Goal: Transaction & Acquisition: Purchase product/service

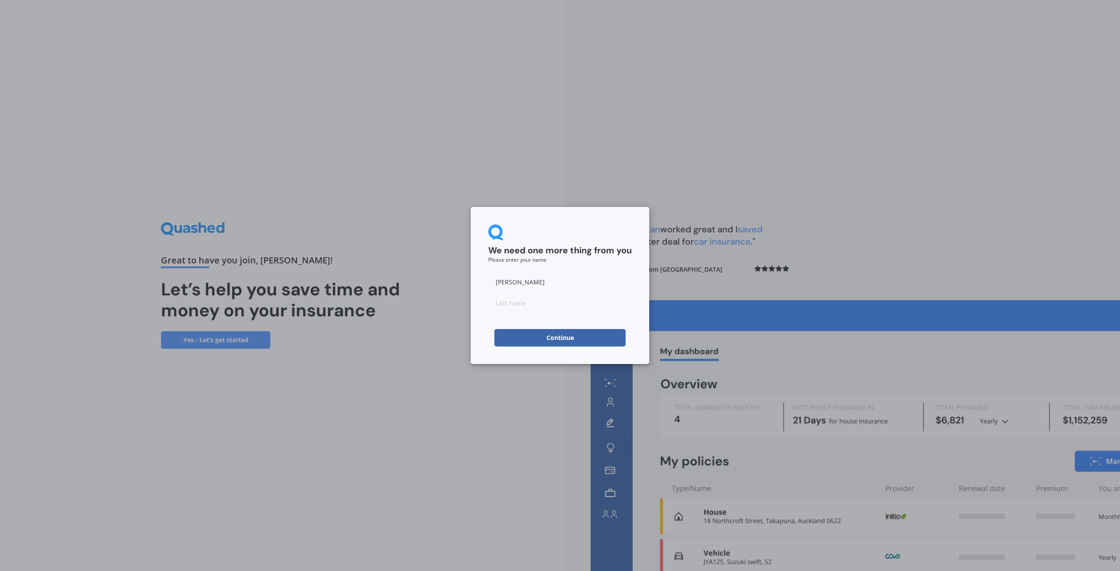
click at [576, 309] on input at bounding box center [560, 303] width 144 height 18
click at [584, 278] on input "[PERSON_NAME]" at bounding box center [560, 282] width 144 height 18
click at [575, 248] on h2 "We need one more thing from you" at bounding box center [560, 250] width 144 height 11
click at [602, 337] on button "Continue" at bounding box center [560, 338] width 131 height 18
click at [589, 305] on input at bounding box center [560, 303] width 144 height 18
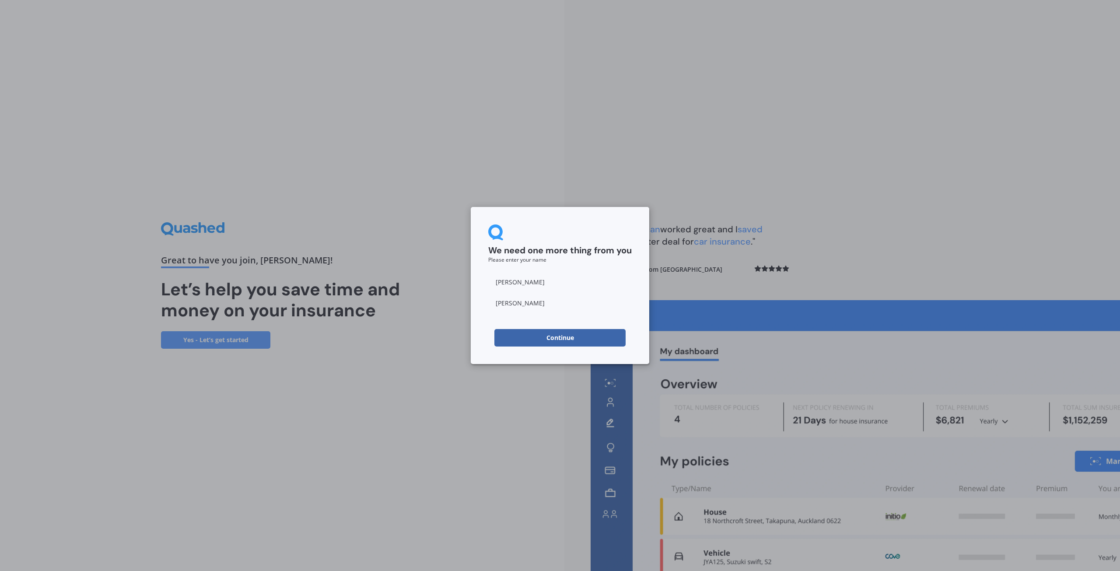
type input "[PERSON_NAME]"
click at [602, 236] on div "We need one more thing from you Please enter your name" at bounding box center [560, 244] width 144 height 38
click at [595, 338] on button "Continue" at bounding box center [560, 338] width 131 height 18
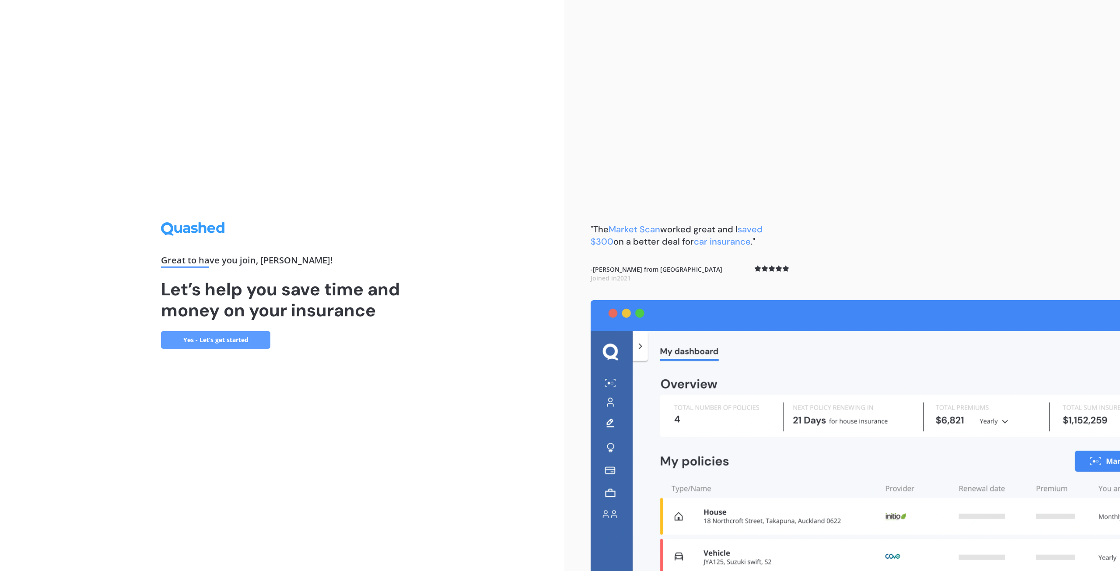
click at [256, 345] on link "Yes - Let’s get started" at bounding box center [215, 340] width 109 height 18
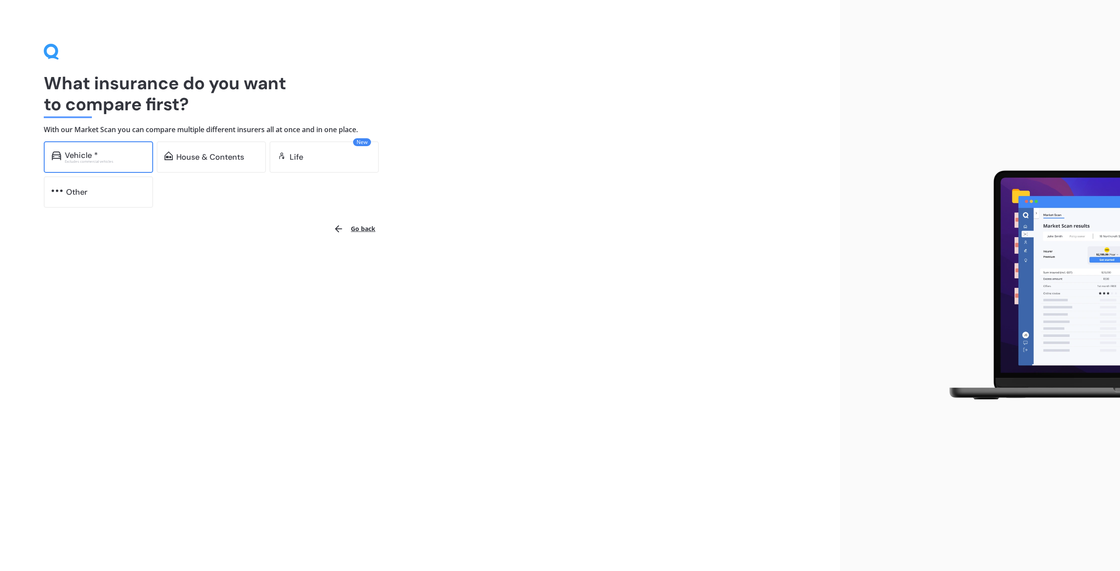
click at [116, 160] on div "Excludes commercial vehicles" at bounding box center [105, 162] width 81 height 4
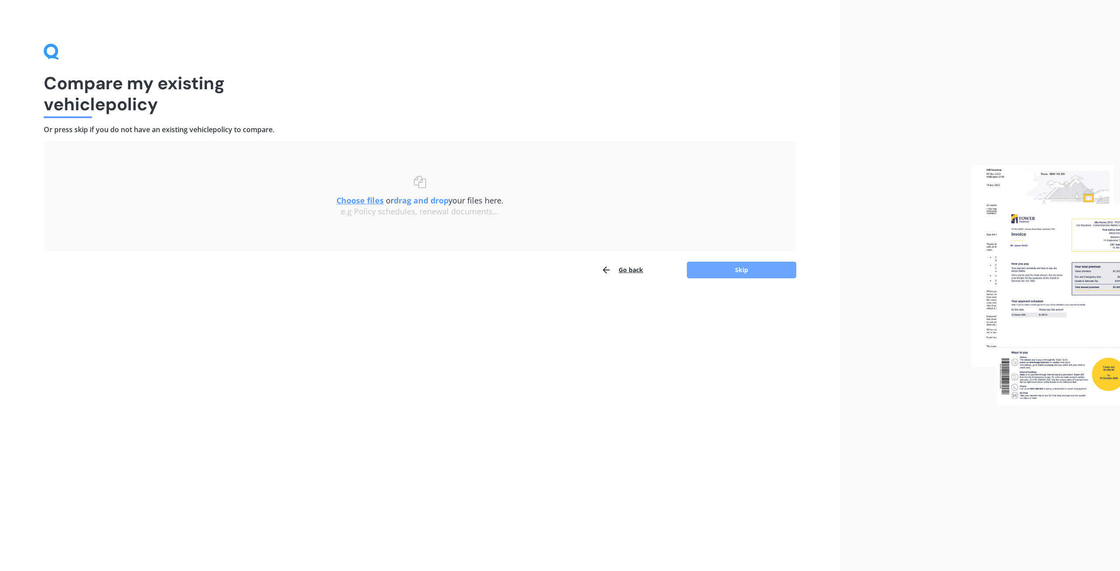
click at [715, 274] on button "Skip" at bounding box center [741, 270] width 109 height 17
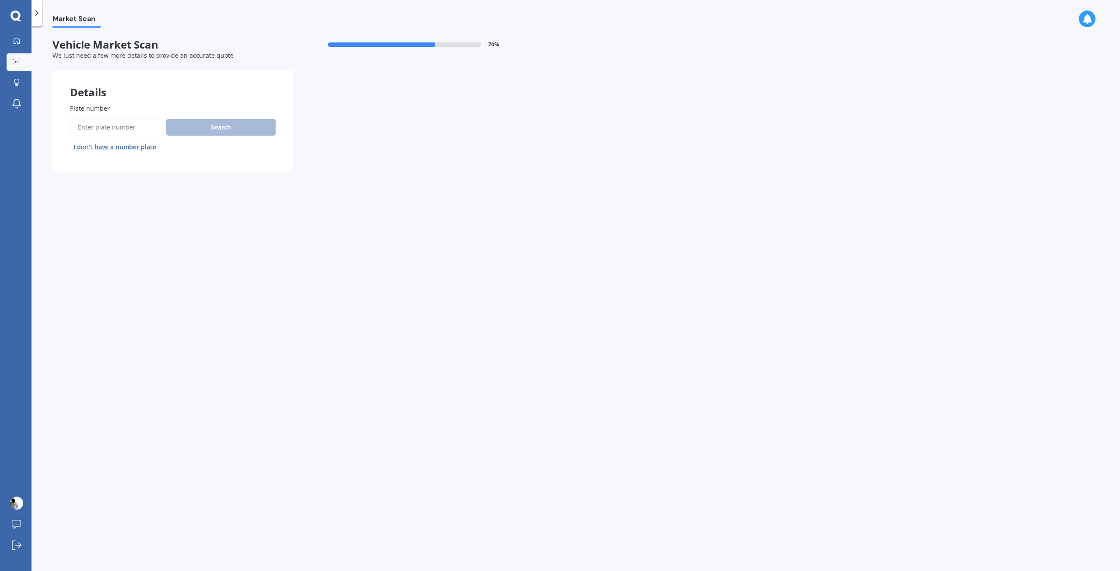
click at [136, 129] on input "Plate number" at bounding box center [116, 127] width 93 height 18
type input "jra183"
click at [261, 132] on button "Search" at bounding box center [220, 127] width 109 height 17
select select "ALFA ROMEO"
select select "GIULIETTA"
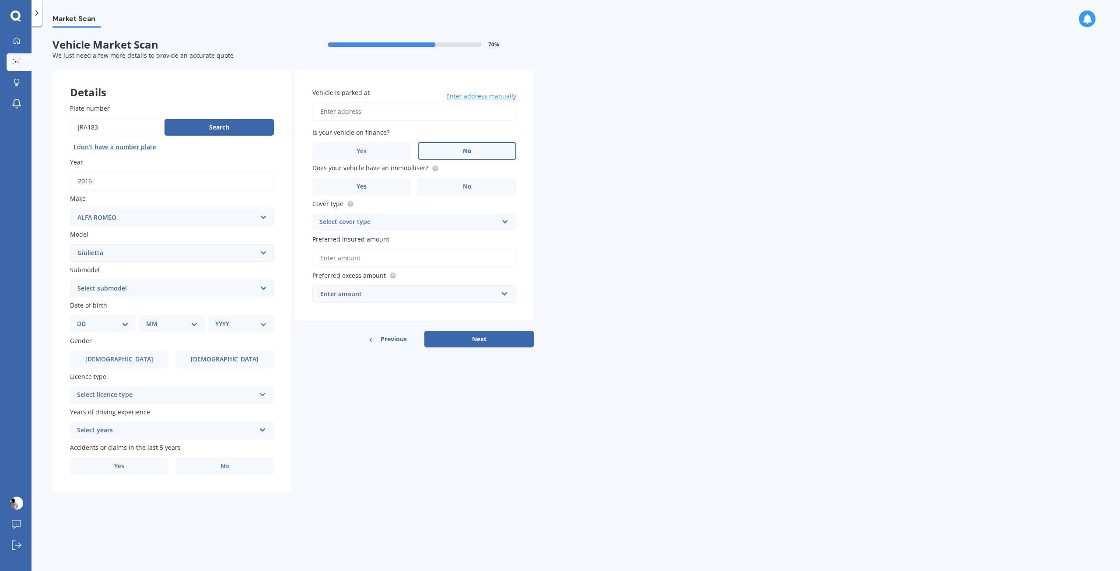
click at [449, 151] on label "No" at bounding box center [467, 151] width 98 height 18
click at [0, 0] on input "No" at bounding box center [0, 0] width 0 height 0
click at [401, 179] on label "Yes" at bounding box center [361, 187] width 98 height 18
click at [0, 0] on input "Yes" at bounding box center [0, 0] width 0 height 0
click at [442, 222] on div "Select cover type" at bounding box center [409, 222] width 179 height 11
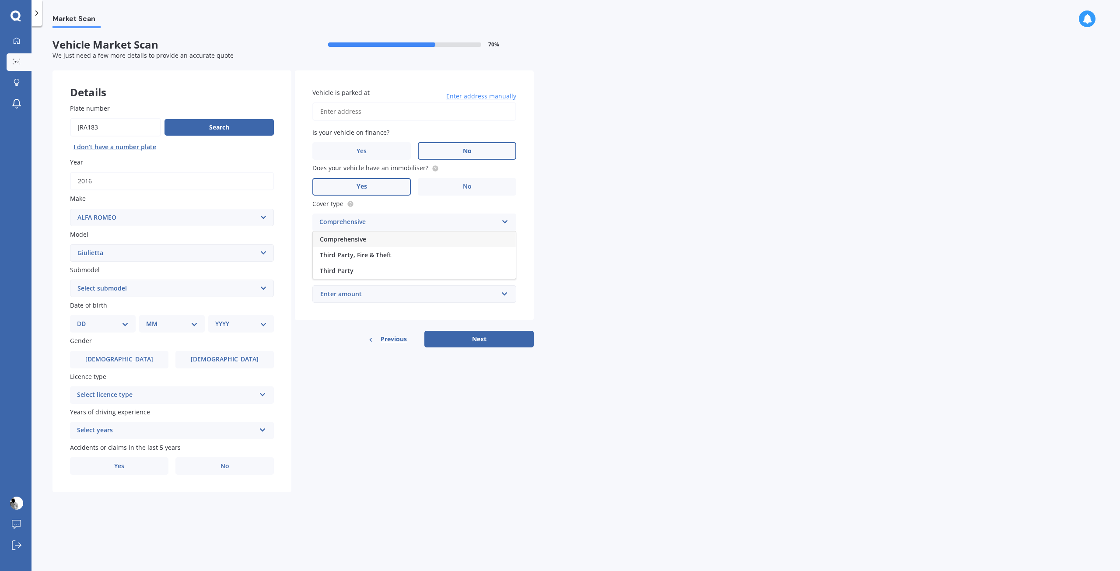
click at [425, 239] on div "Comprehensive" at bounding box center [414, 240] width 203 height 16
click at [435, 258] on input "Preferred insured amount" at bounding box center [414, 258] width 204 height 18
click at [592, 276] on div "Market Scan Vehicle Market Scan 70 % We just need a few more details to provide…" at bounding box center [576, 300] width 1089 height 545
click at [421, 255] on input "Preferred insured amount" at bounding box center [414, 258] width 204 height 18
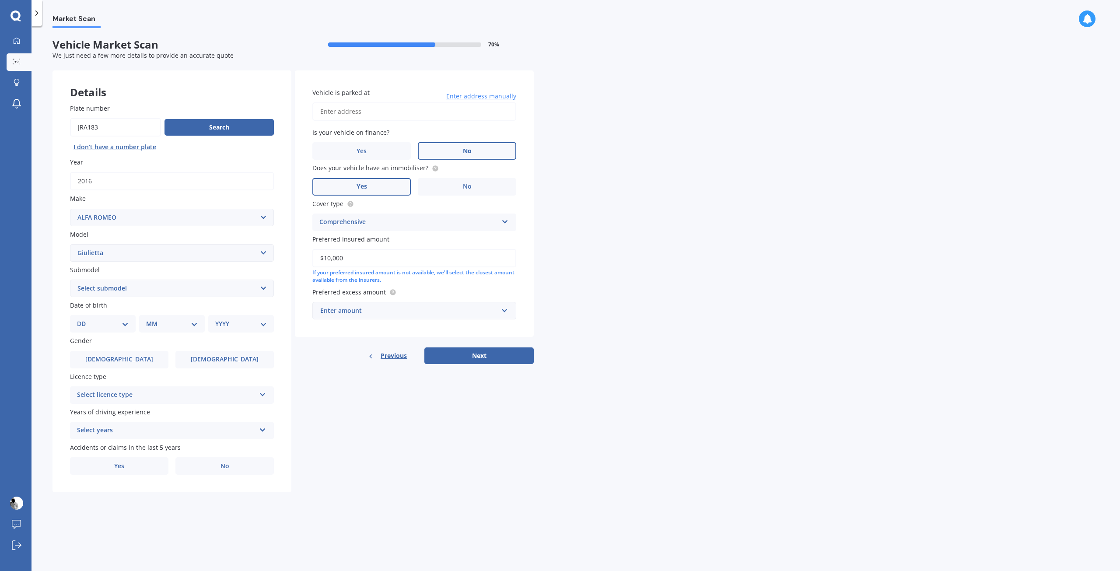
type input "$10,000"
click at [613, 260] on div "Market Scan Vehicle Market Scan 70 % We just need a few more details to provide…" at bounding box center [576, 300] width 1089 height 545
click at [504, 302] on input "text" at bounding box center [411, 310] width 196 height 17
click at [412, 360] on div "$500" at bounding box center [414, 359] width 203 height 16
click at [646, 344] on div "Market Scan Vehicle Market Scan 70 % We just need a few more details to provide…" at bounding box center [576, 300] width 1089 height 545
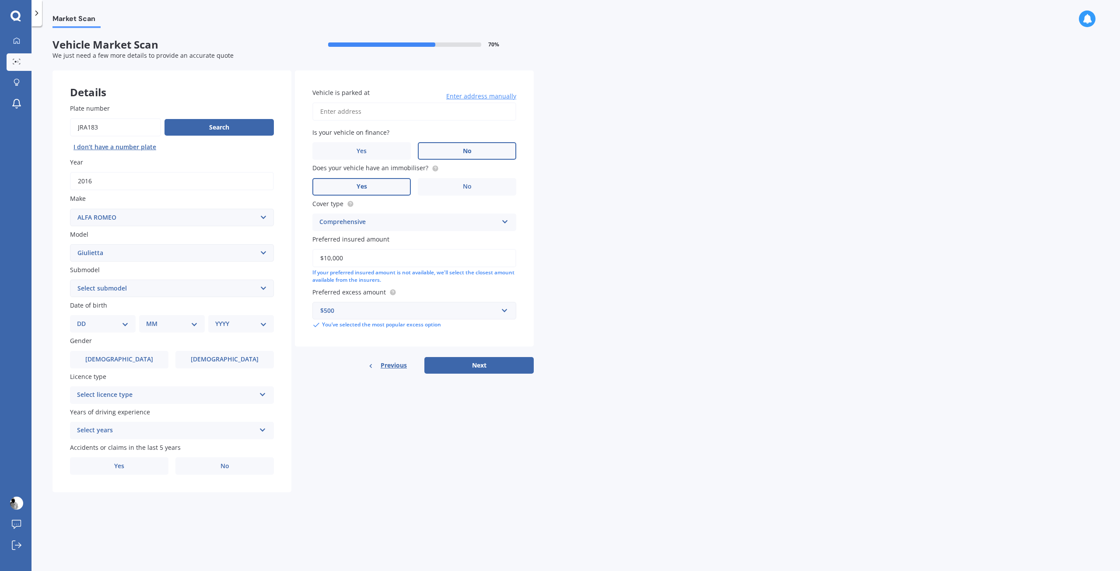
click at [107, 322] on select "DD 01 02 03 04 05 06 07 08 09 10 11 12 13 14 15 16 17 18 19 20 21 22 23 24 25 2…" at bounding box center [103, 324] width 52 height 10
select select "05"
click at [84, 319] on select "DD 01 02 03 04 05 06 07 08 09 10 11 12 13 14 15 16 17 18 19 20 21 22 23 24 25 2…" at bounding box center [103, 324] width 52 height 10
click at [166, 318] on div "MM 01 02 03 04 05 06 07 08 09 10 11 12" at bounding box center [174, 324] width 62 height 18
click at [166, 319] on div "MM 01 02 03 04 05 06 07 08 09 10 11 12" at bounding box center [174, 324] width 62 height 18
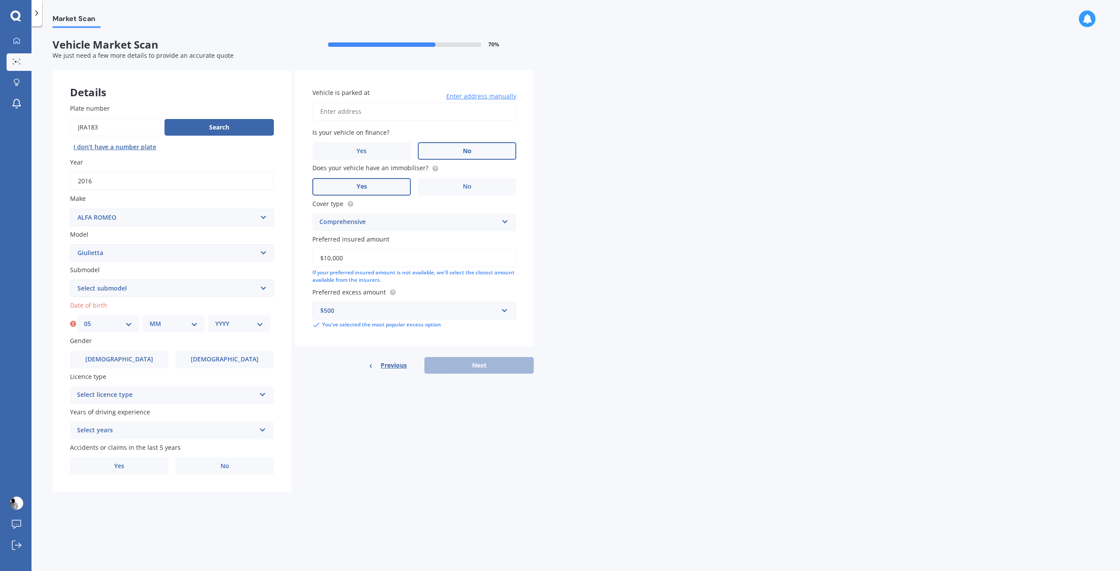
drag, startPoint x: 179, startPoint y: 324, endPoint x: 189, endPoint y: 326, distance: 10.6
click at [179, 324] on select "MM 01 02 03 04 05 06 07 08 09 10 11 12" at bounding box center [174, 324] width 48 height 10
select select "08"
click at [150, 319] on select "MM 01 02 03 04 05 06 07 08 09 10 11 12" at bounding box center [174, 324] width 48 height 10
click at [252, 327] on select "YYYY 2025 2024 2023 2022 2021 2020 2019 2018 2017 2016 2015 2014 2013 2012 2011…" at bounding box center [239, 324] width 48 height 10
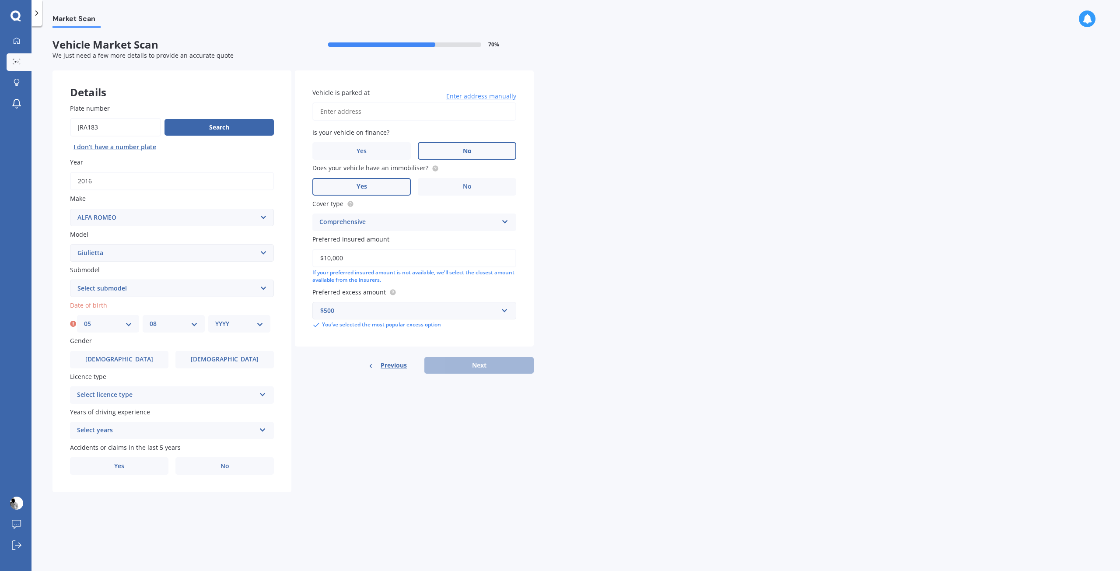
select select "1999"
click at [215, 319] on select "YYYY 2025 2024 2023 2022 2021 2020 2019 2018 2017 2016 2015 2014 2013 2012 2011…" at bounding box center [239, 324] width 48 height 10
click at [334, 468] on div "Details Plate number Search I don’t have a number plate Year [DATE] Make Select…" at bounding box center [293, 281] width 481 height 422
click at [137, 360] on label "[DEMOGRAPHIC_DATA]" at bounding box center [119, 360] width 98 height 18
click at [0, 0] on input "[DEMOGRAPHIC_DATA]" at bounding box center [0, 0] width 0 height 0
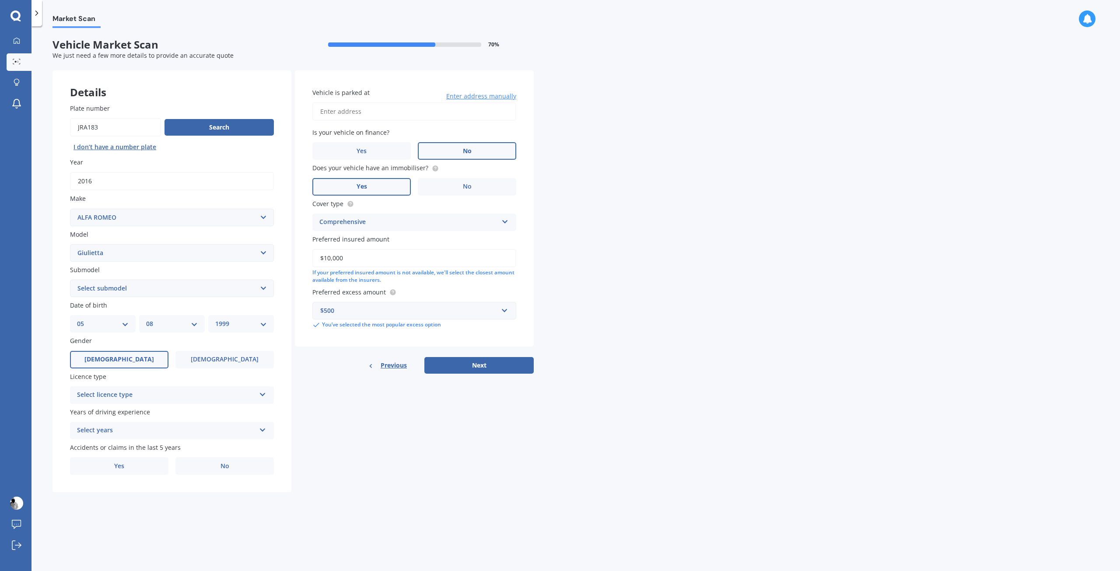
click at [180, 386] on div "Select licence type NZ Full NZ Restricted NZ Learners [GEOGRAPHIC_DATA] [GEOGRA…" at bounding box center [172, 395] width 204 height 18
click at [165, 410] on div "NZ Full" at bounding box center [171, 412] width 203 height 16
click at [171, 397] on div "NZ Full" at bounding box center [166, 395] width 179 height 11
drag, startPoint x: 391, startPoint y: 465, endPoint x: 380, endPoint y: 466, distance: 10.5
click at [390, 465] on div "Details Plate number Search I don’t have a number plate Year [DATE] Make Select…" at bounding box center [293, 281] width 481 height 422
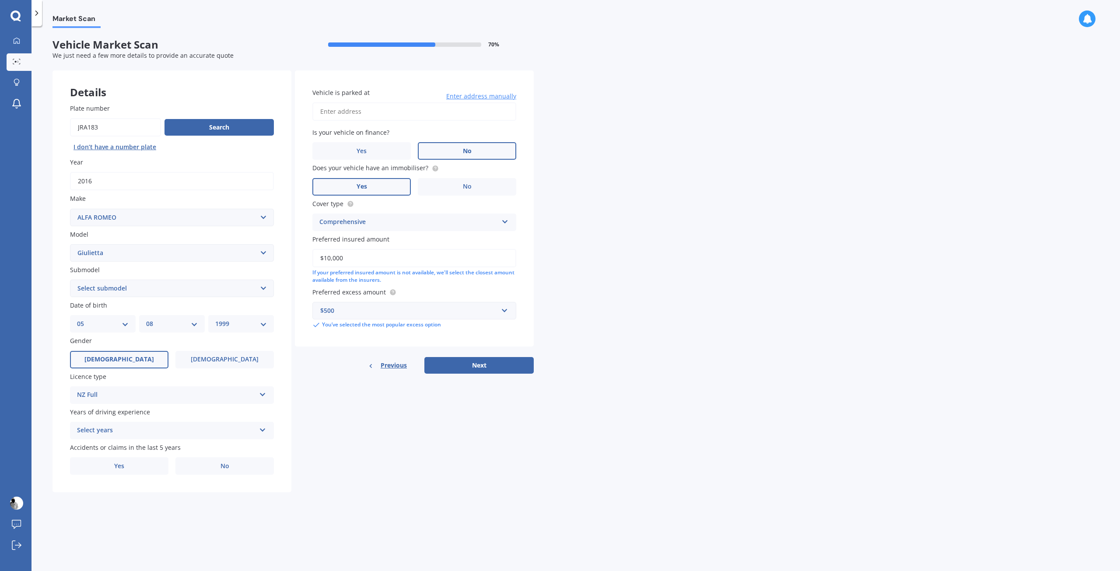
click at [143, 435] on div "Select years" at bounding box center [166, 430] width 179 height 11
click at [127, 453] on div "5 or more years" at bounding box center [171, 448] width 203 height 16
click at [169, 516] on div "Market Scan Vehicle Market Scan 70 % We just need a few more details to provide…" at bounding box center [576, 300] width 1089 height 545
click at [215, 467] on label "No" at bounding box center [225, 466] width 98 height 18
click at [0, 0] on input "No" at bounding box center [0, 0] width 0 height 0
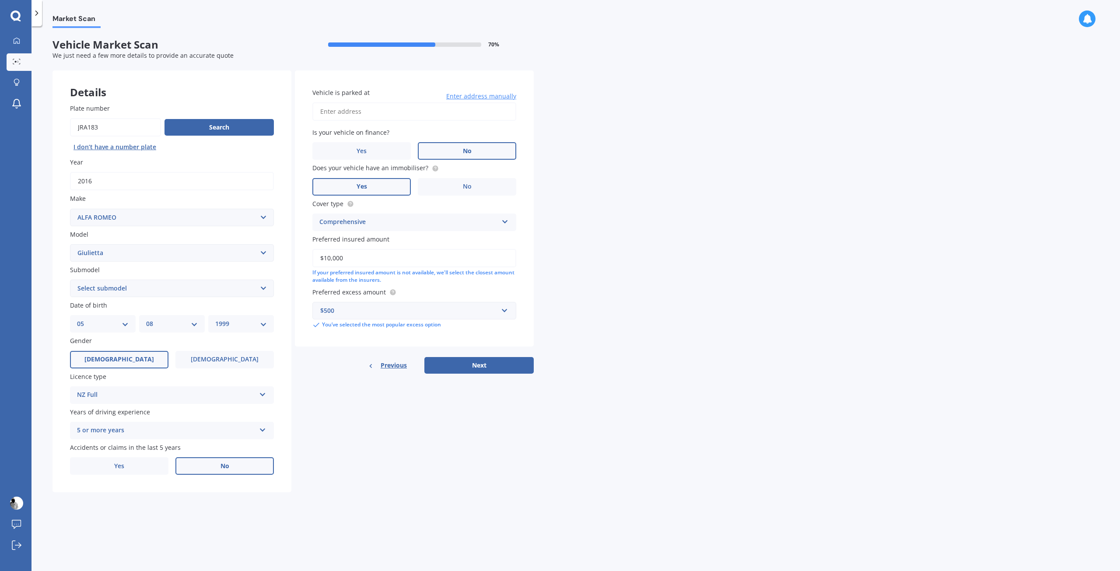
click at [196, 289] on select "Select submodel Distinctive QV Velcoe 1.7/PT/6AM" at bounding box center [172, 289] width 204 height 18
select select "DISTINCTIVE"
click at [70, 280] on select "Select submodel Distinctive QV Velcoe 1.7/PT/6AM" at bounding box center [172, 289] width 204 height 18
click at [216, 295] on select "Select submodel Distinctive QV Velcoe 1.7/PT/6AM" at bounding box center [172, 289] width 204 height 18
click at [530, 476] on div "Details Plate number Search I don’t have a number plate Year [DATE] Make Select…" at bounding box center [293, 281] width 481 height 422
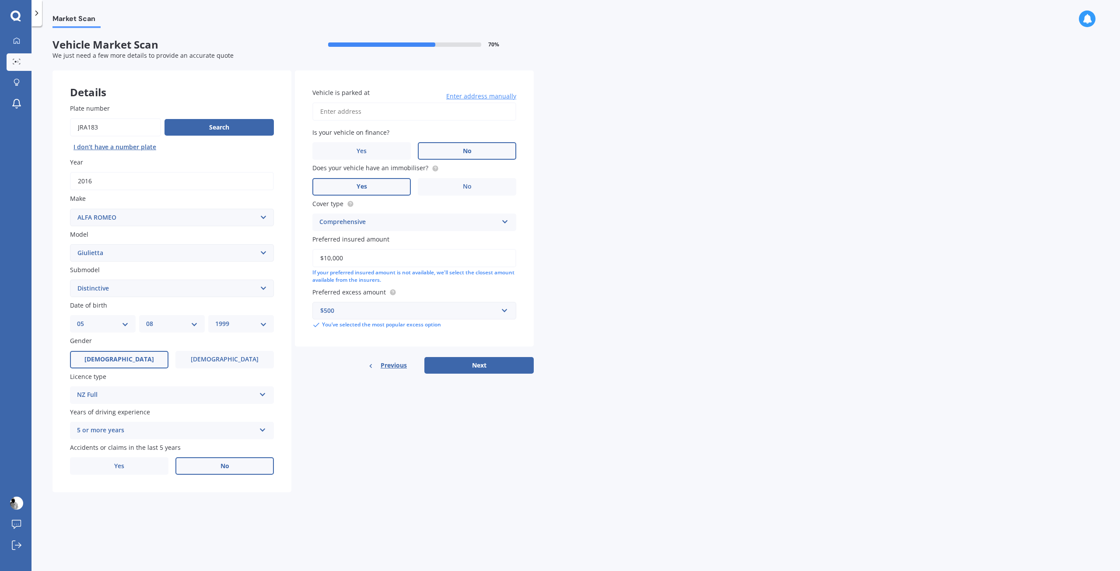
drag, startPoint x: 530, startPoint y: 474, endPoint x: 485, endPoint y: 467, distance: 45.6
click at [485, 467] on div "Details Plate number Search I don’t have a number plate Year [DATE] Make Select…" at bounding box center [293, 281] width 481 height 422
drag, startPoint x: 485, startPoint y: 465, endPoint x: 439, endPoint y: 448, distance: 49.0
click at [436, 448] on div "Details Plate number Search I don’t have a number plate Year [DATE] Make Select…" at bounding box center [293, 281] width 481 height 422
drag, startPoint x: 441, startPoint y: 446, endPoint x: 389, endPoint y: 434, distance: 53.1
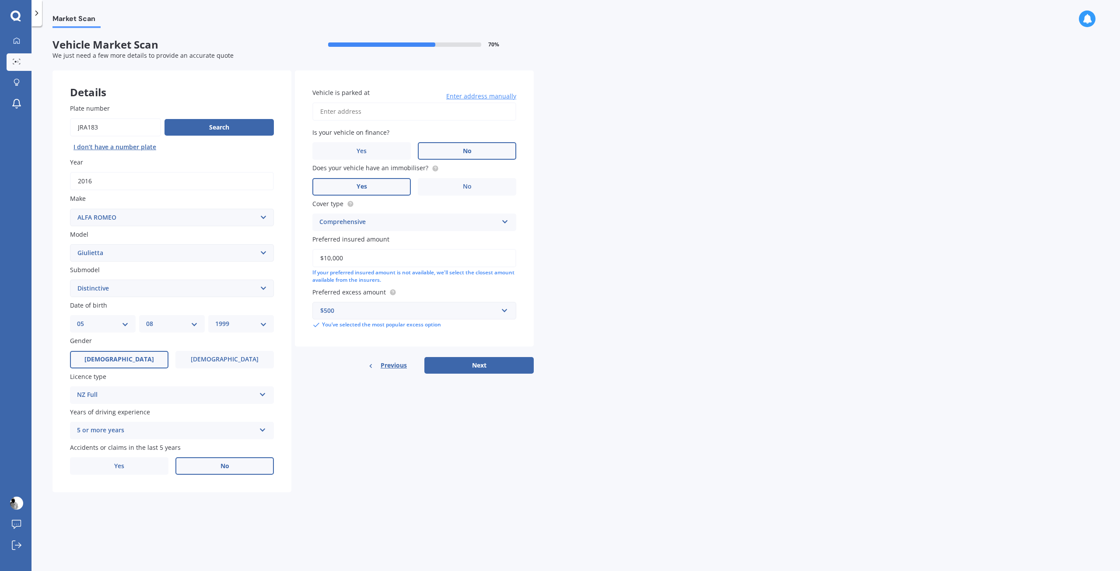
click at [388, 434] on div "Details Plate number Search I don’t have a number plate Year [DATE] Make Select…" at bounding box center [293, 281] width 481 height 422
drag, startPoint x: 586, startPoint y: 442, endPoint x: 493, endPoint y: 429, distance: 93.7
click at [502, 431] on div "Details Plate number Search I don’t have a number plate Year [DATE] Make Select…" at bounding box center [293, 281] width 481 height 422
click at [384, 117] on input "Vehicle is parked at" at bounding box center [414, 111] width 204 height 18
click at [634, 158] on div "Market Scan Vehicle Market Scan 70 % We just need a few more details to provide…" at bounding box center [576, 300] width 1089 height 545
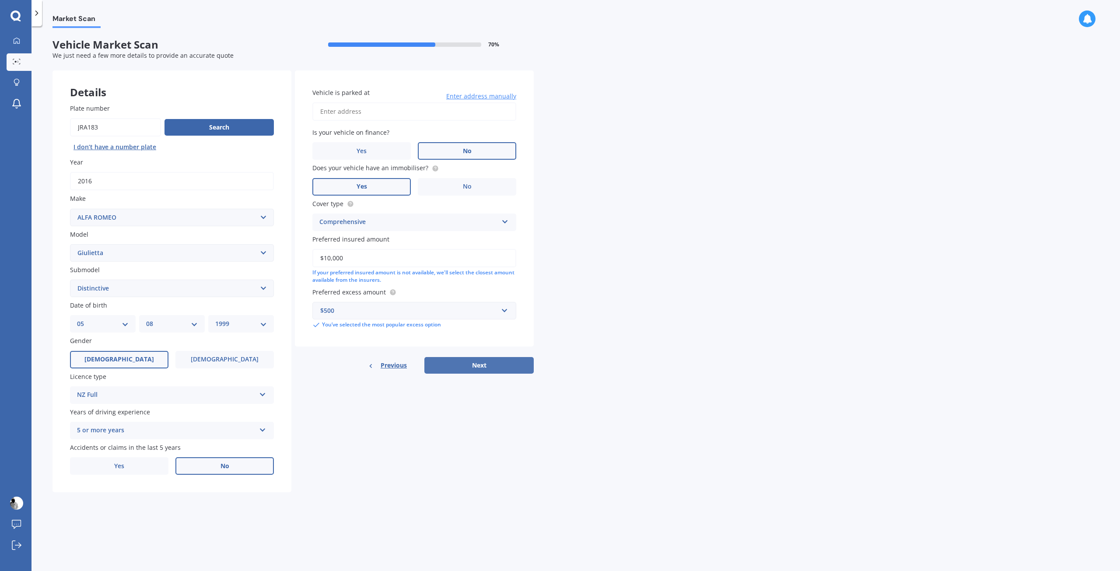
click at [523, 367] on button "Next" at bounding box center [479, 365] width 109 height 17
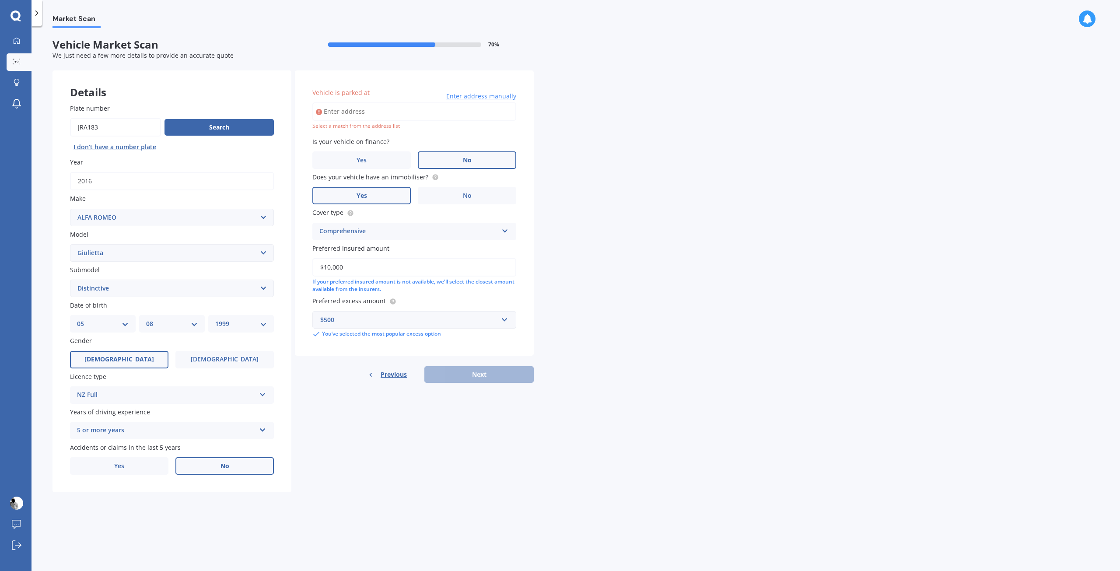
click at [397, 111] on input "Vehicle is parked at" at bounding box center [414, 111] width 204 height 18
click at [332, 113] on input "[STREET_ADDRESS][PERSON_NAME]" at bounding box center [414, 111] width 204 height 18
type input "[STREET_ADDRESS][PERSON_NAME]"
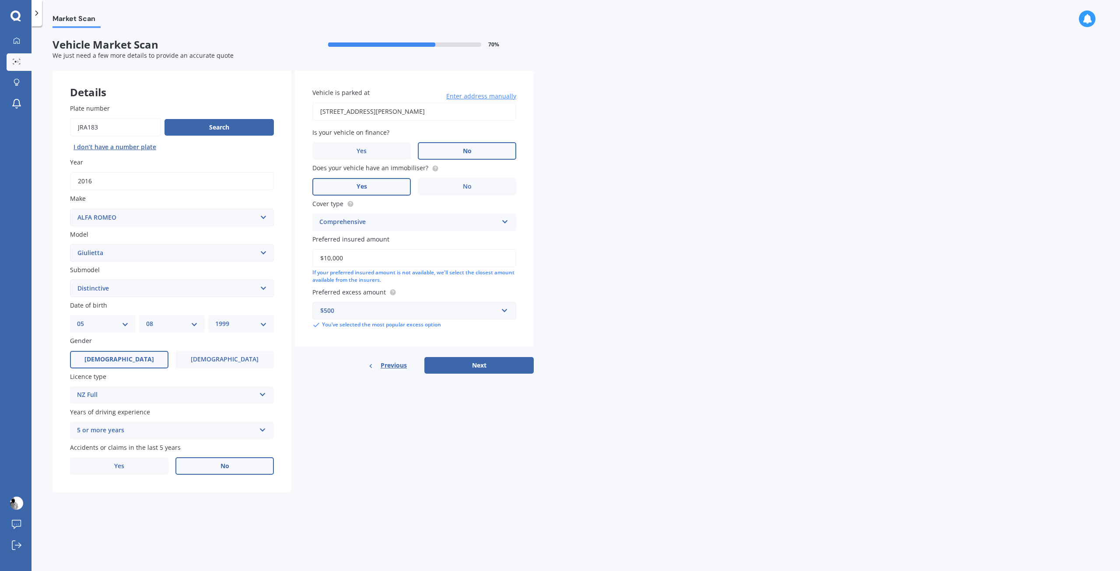
click at [550, 137] on div "Market Scan Vehicle Market Scan 70 % We just need a few more details to provide…" at bounding box center [576, 300] width 1089 height 545
click at [521, 367] on button "Next" at bounding box center [479, 365] width 109 height 17
select select "05"
select select "08"
select select "1999"
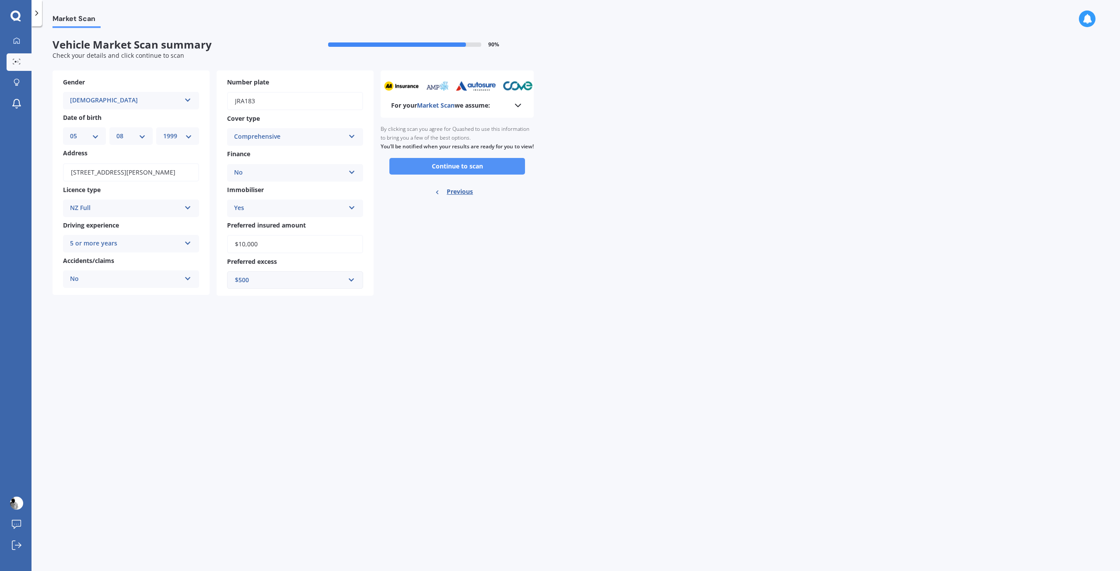
click at [464, 175] on button "Continue to scan" at bounding box center [458, 166] width 136 height 17
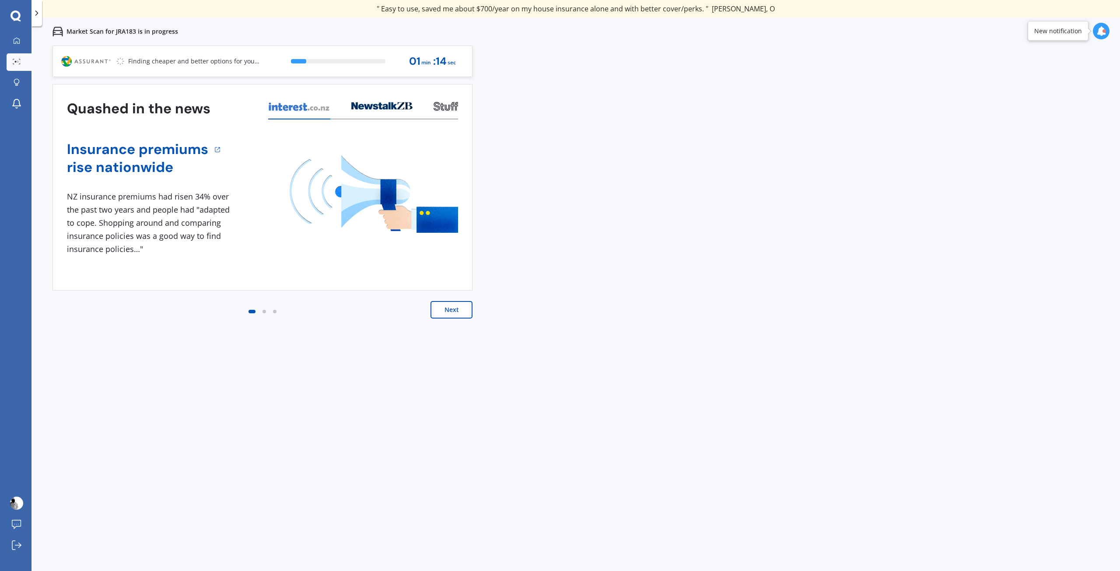
click at [461, 302] on button "Next" at bounding box center [452, 310] width 42 height 18
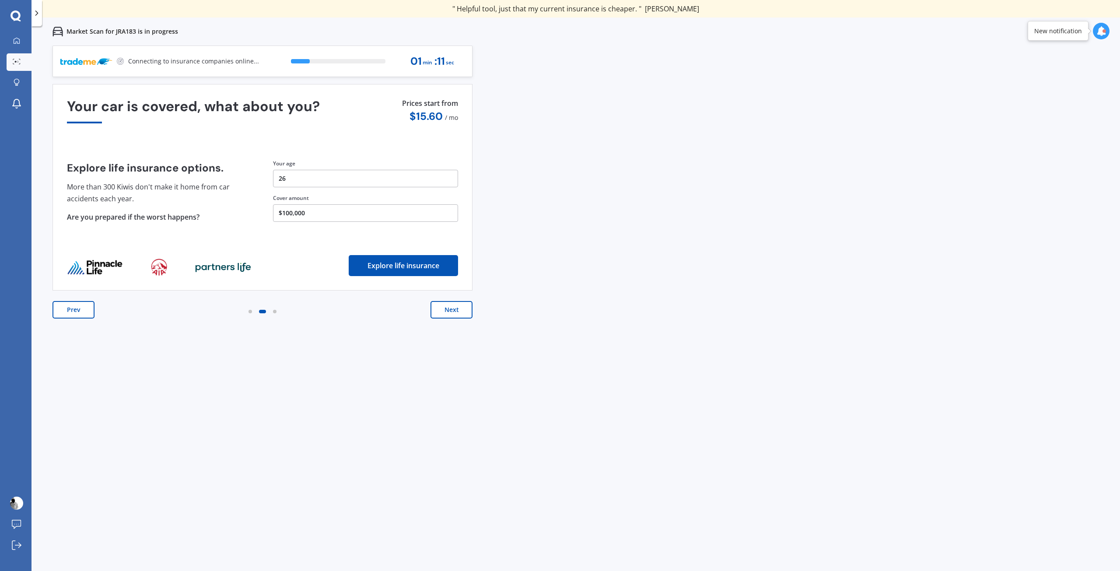
click at [456, 312] on button "Next" at bounding box center [452, 310] width 42 height 18
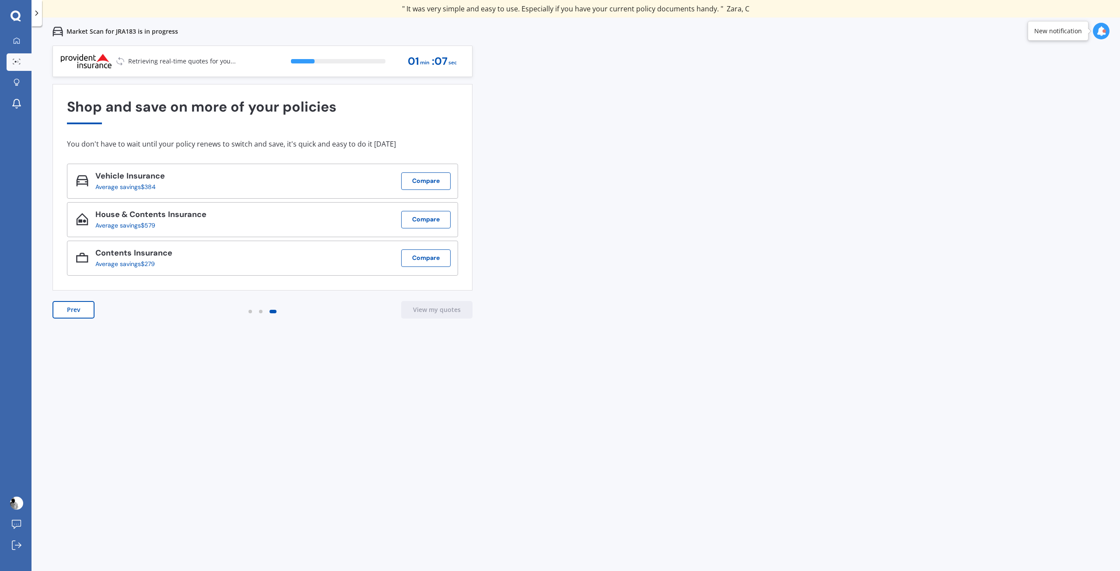
drag, startPoint x: 797, startPoint y: 264, endPoint x: 734, endPoint y: 232, distance: 71.1
click at [734, 232] on div "Previous 80,000+ [DEMOGRAPHIC_DATA] consumers have signed up to shop and save t…" at bounding box center [576, 331] width 1089 height 571
drag, startPoint x: 727, startPoint y: 229, endPoint x: 685, endPoint y: 197, distance: 52.4
click at [685, 197] on div "Previous 80,000+ [DEMOGRAPHIC_DATA] consumers have signed up to shop and save t…" at bounding box center [576, 331] width 1089 height 571
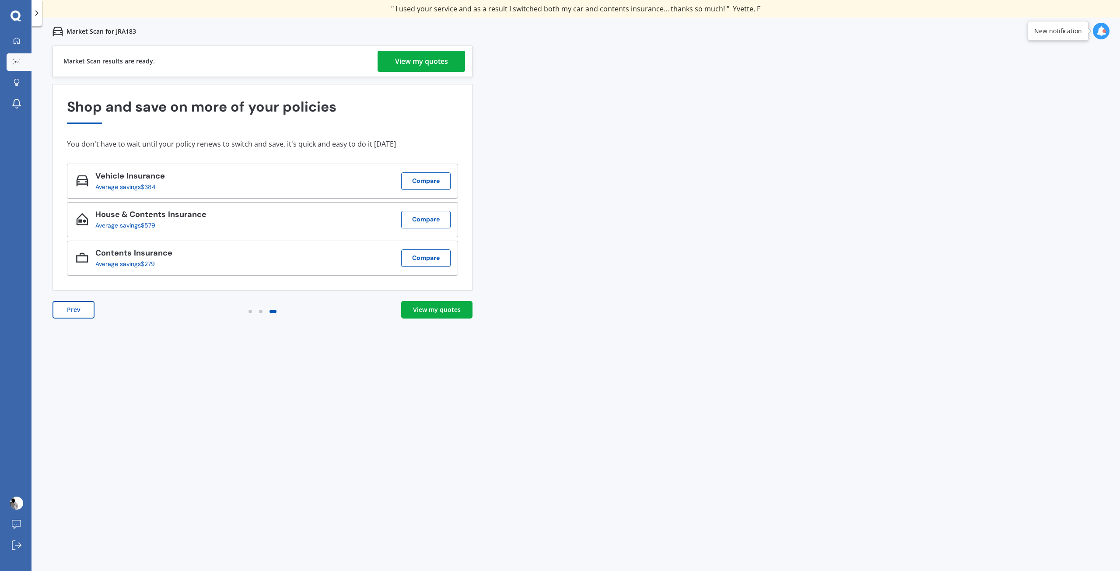
click at [440, 55] on div "View my quotes" at bounding box center [421, 61] width 53 height 21
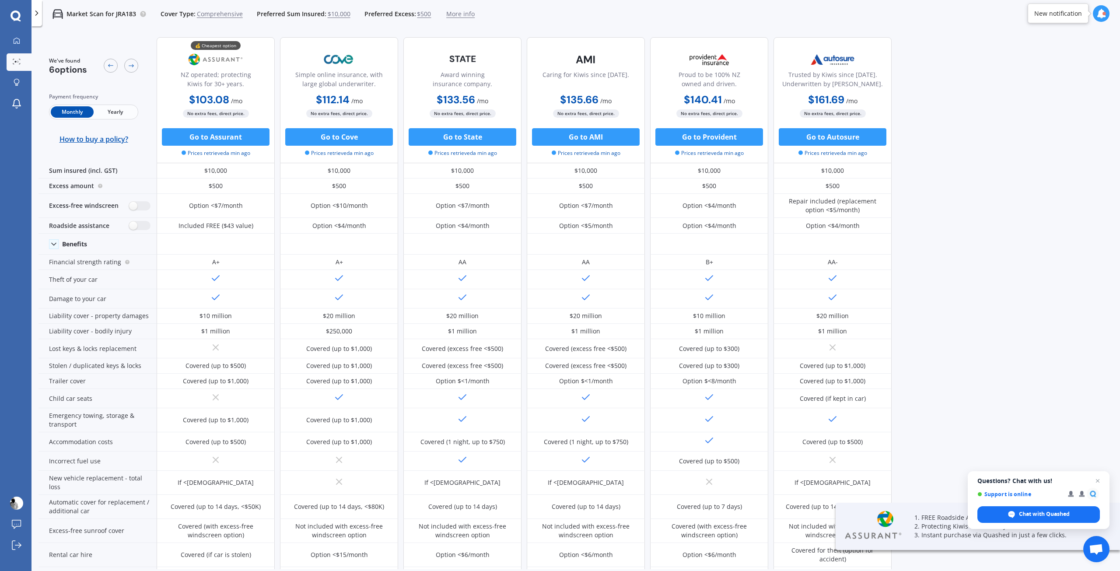
click at [126, 120] on div "Payment frequency Monthly Yearly How to buy a policy?" at bounding box center [93, 117] width 89 height 51
click at [125, 118] on span "Yearly" at bounding box center [115, 111] width 43 height 11
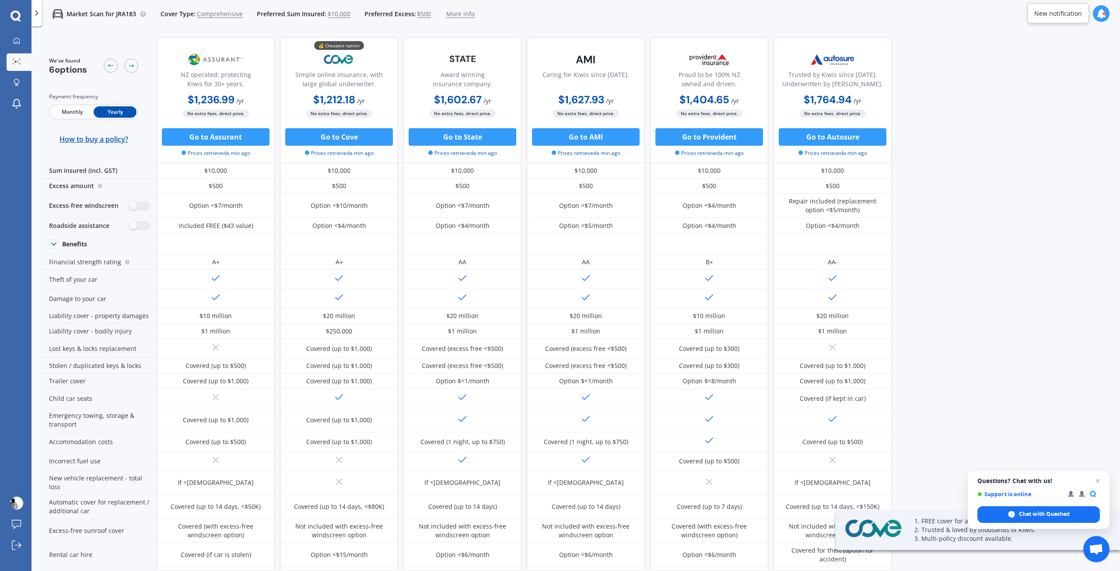
click at [75, 112] on span "Monthly" at bounding box center [72, 111] width 43 height 11
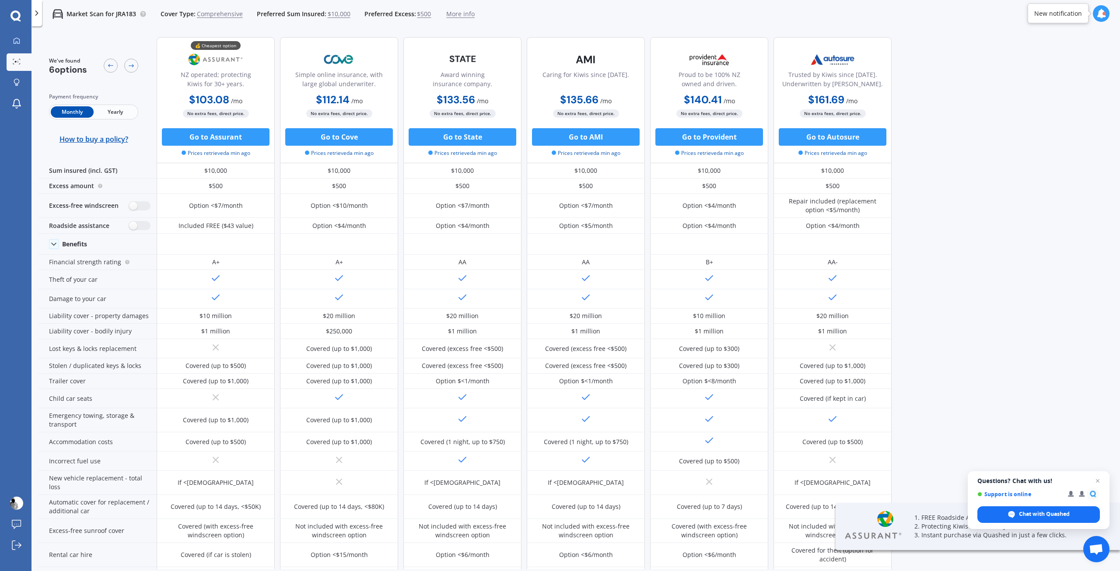
click at [105, 112] on span "Yearly" at bounding box center [115, 111] width 43 height 11
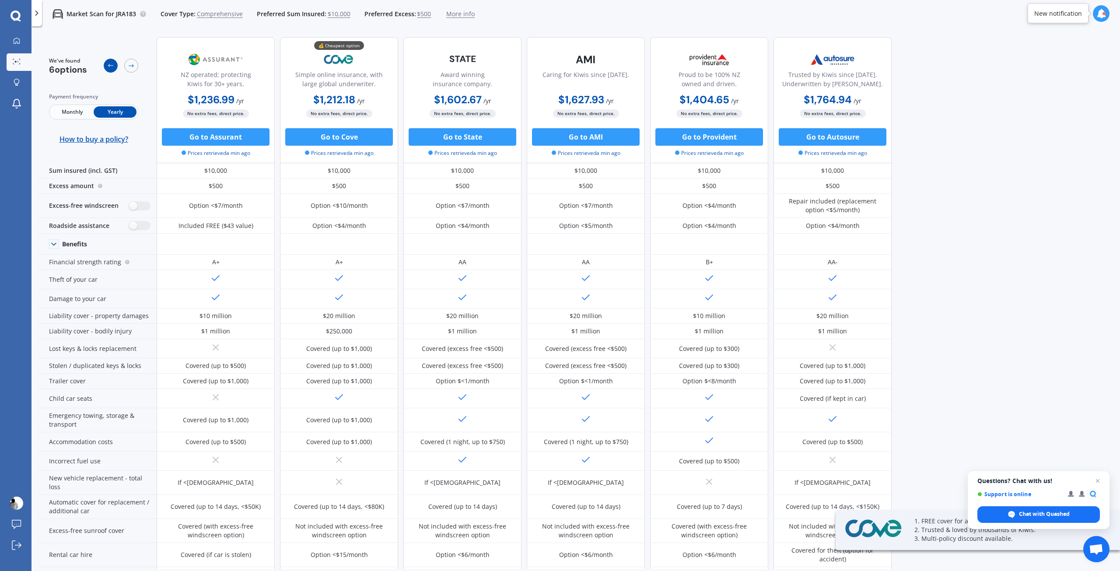
click at [105, 69] on div at bounding box center [111, 66] width 14 height 14
click at [128, 64] on icon at bounding box center [131, 65] width 7 height 7
click at [1095, 478] on span "Close chat" at bounding box center [1098, 481] width 11 height 11
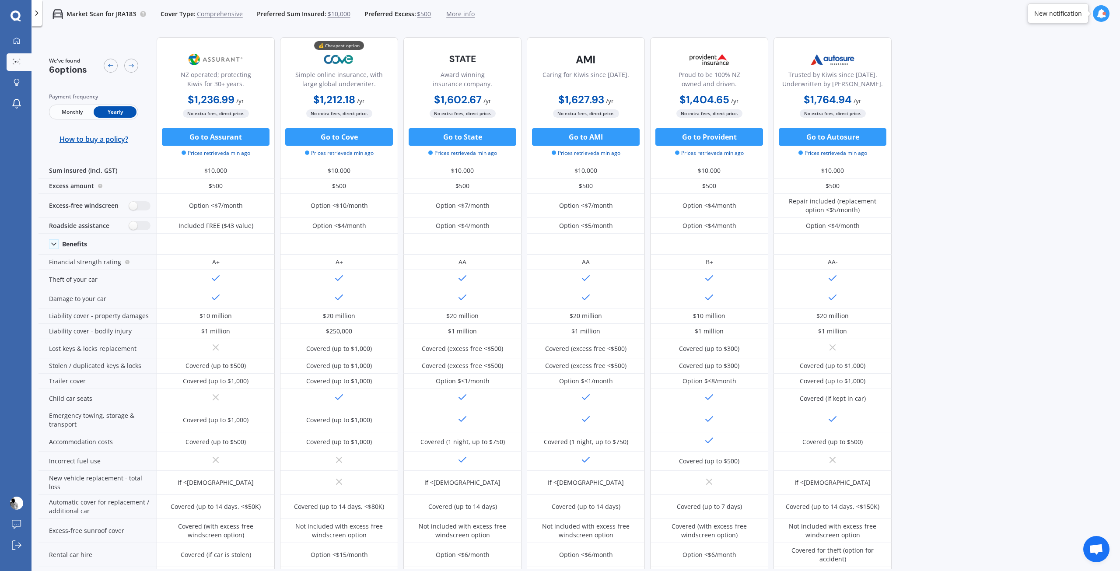
click at [453, 15] on span "More info" at bounding box center [460, 14] width 28 height 9
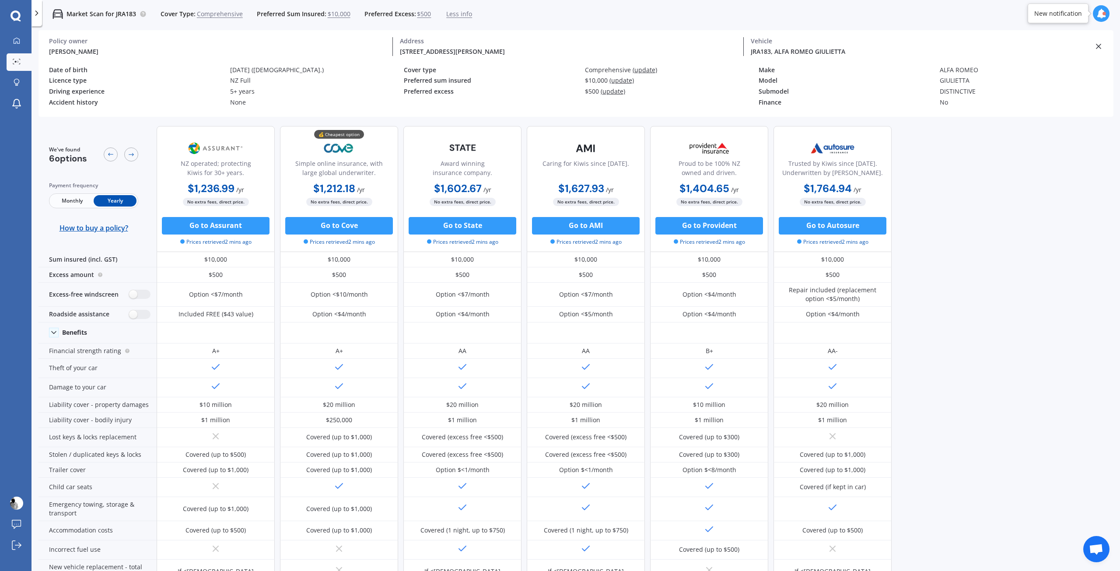
click at [461, 14] on span "Less info" at bounding box center [459, 14] width 26 height 9
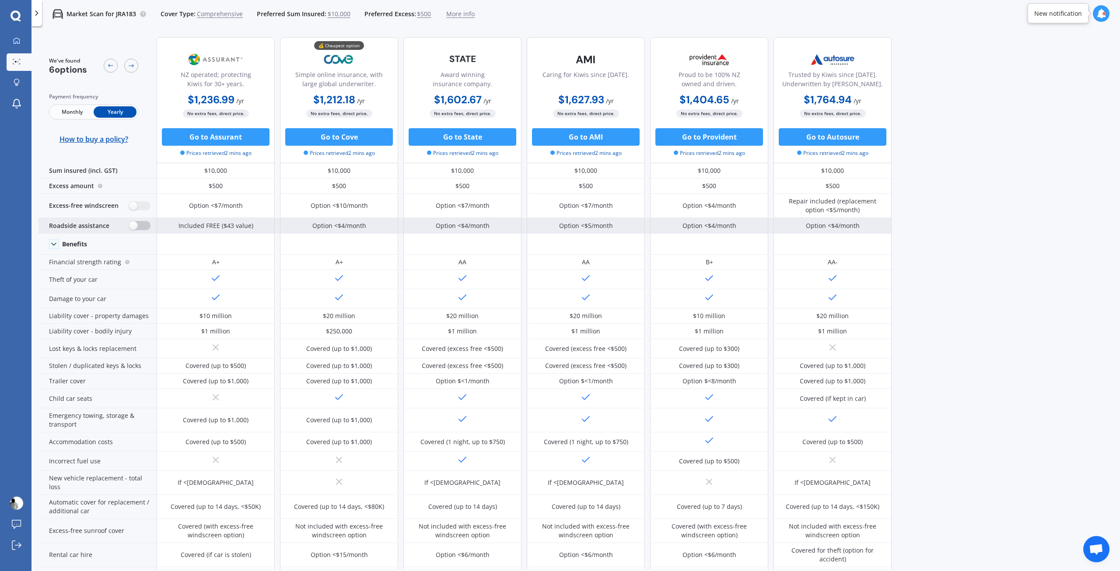
click at [145, 228] on label at bounding box center [139, 225] width 21 height 9
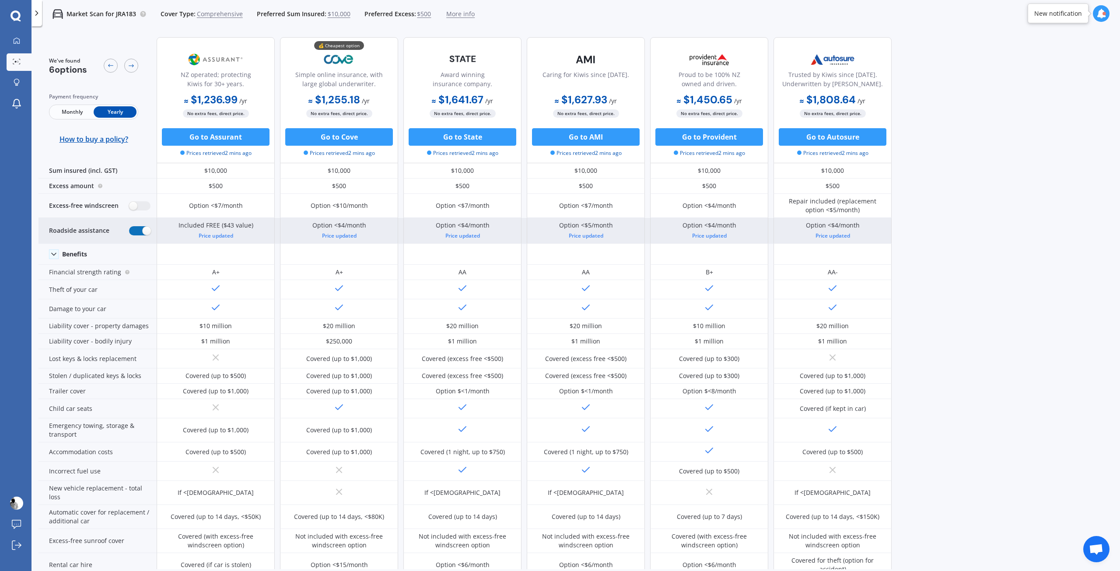
click at [142, 228] on label at bounding box center [139, 230] width 21 height 9
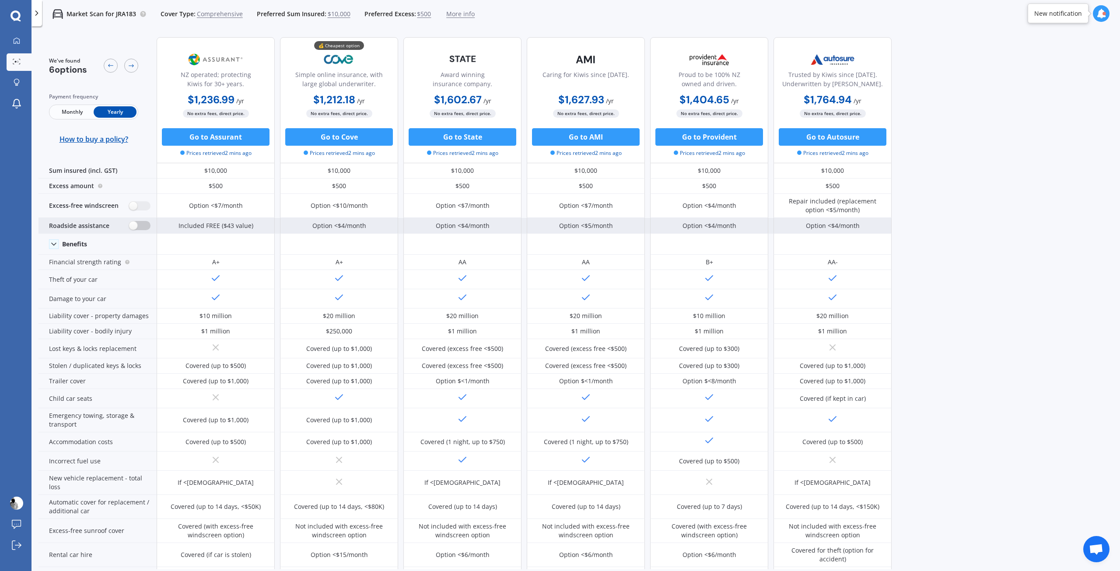
click at [142, 228] on label at bounding box center [139, 225] width 21 height 9
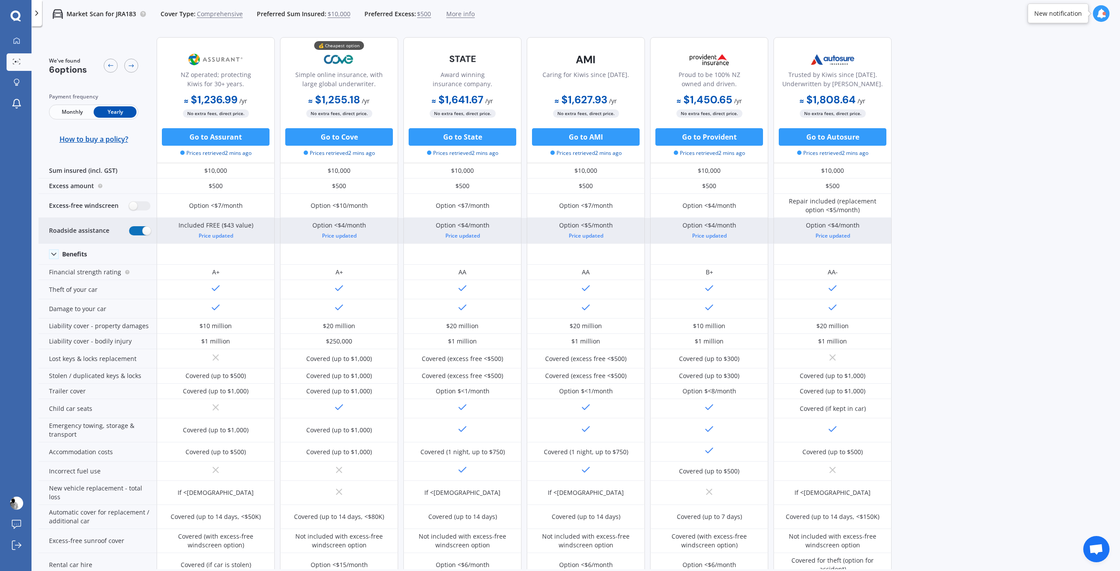
click at [142, 229] on label at bounding box center [139, 230] width 21 height 9
radio input "false"
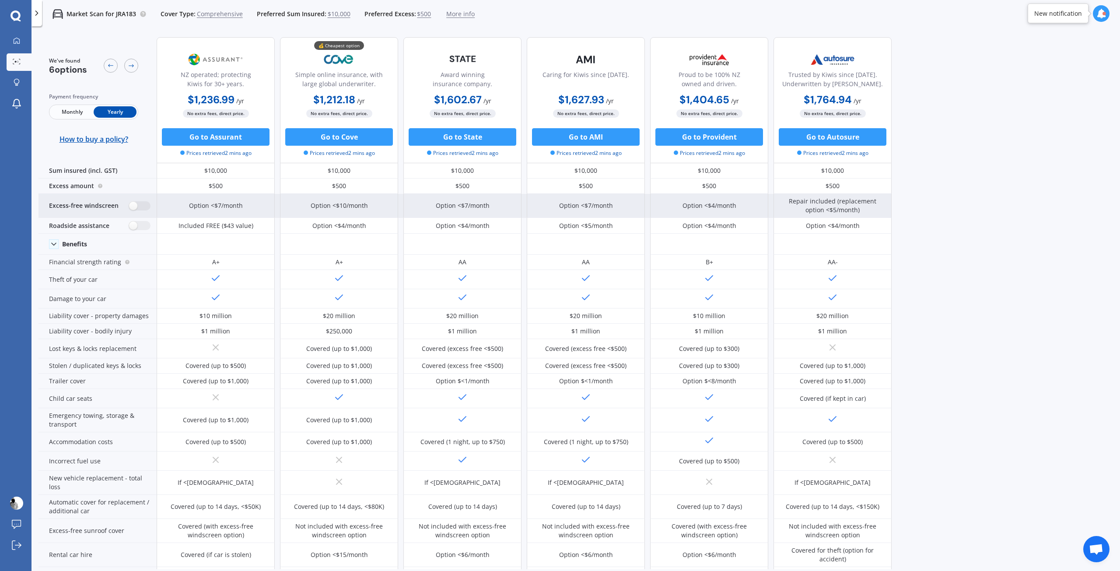
click at [138, 211] on div "Excess-free windscreen" at bounding box center [98, 206] width 118 height 24
click at [142, 207] on label at bounding box center [139, 205] width 21 height 9
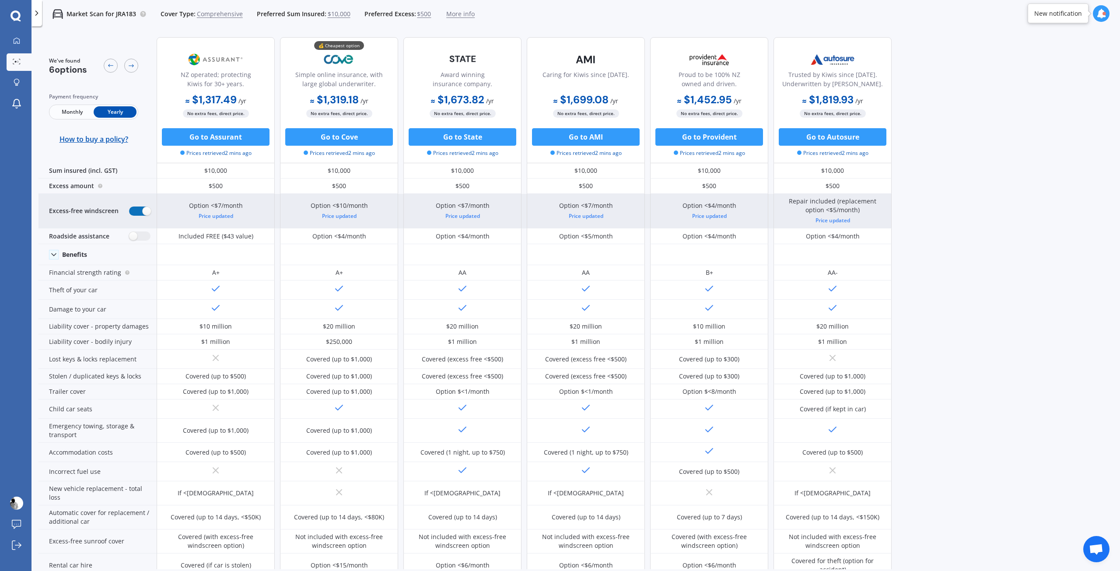
click at [142, 208] on label at bounding box center [139, 211] width 21 height 9
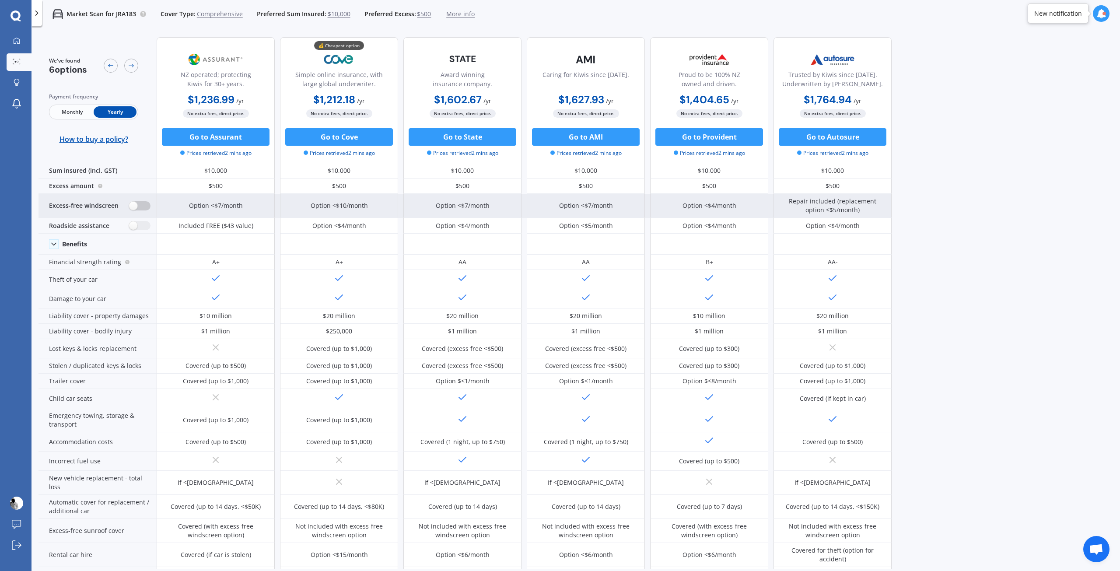
click at [142, 208] on label at bounding box center [139, 205] width 21 height 9
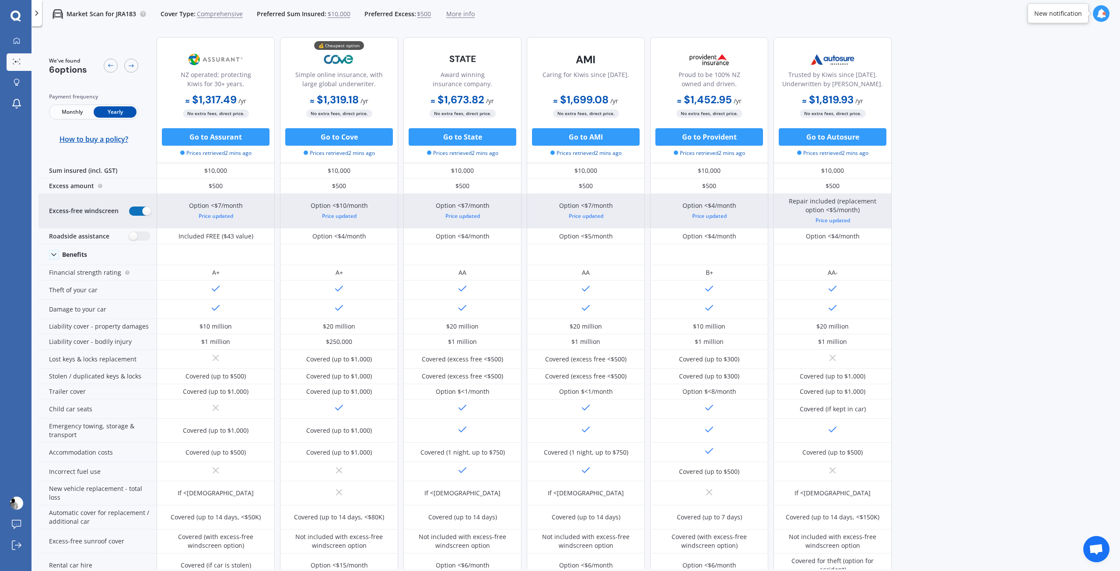
click at [142, 208] on label at bounding box center [139, 211] width 21 height 9
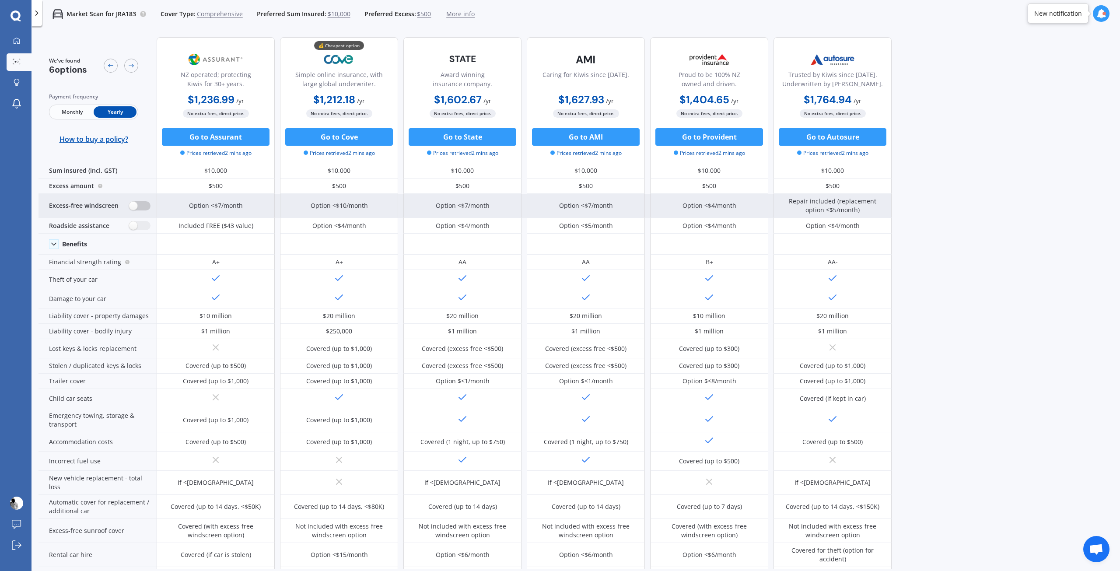
click at [142, 208] on label at bounding box center [139, 205] width 21 height 9
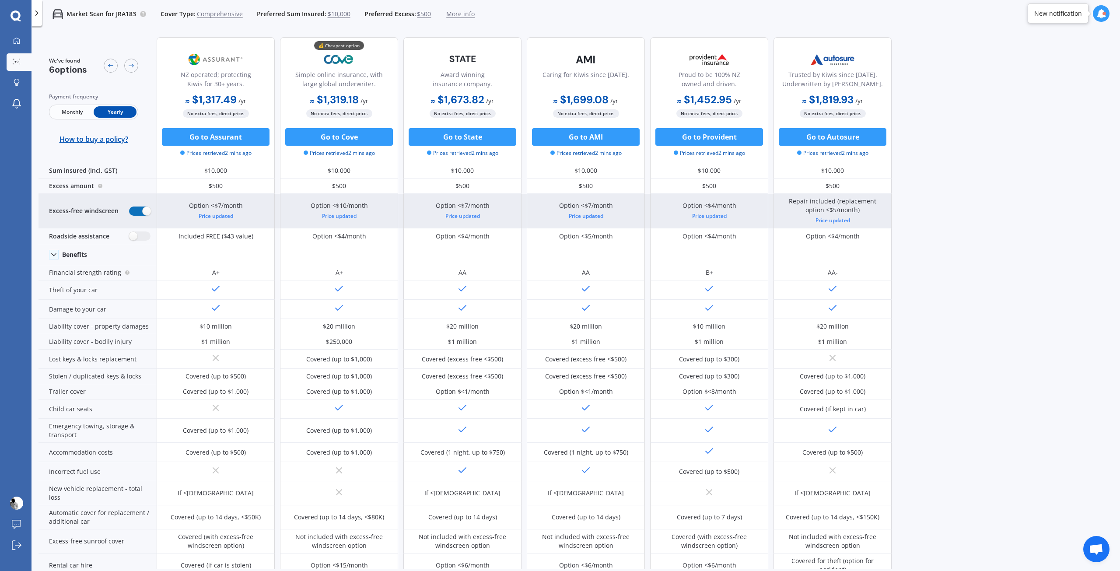
click at [142, 208] on label at bounding box center [139, 211] width 21 height 9
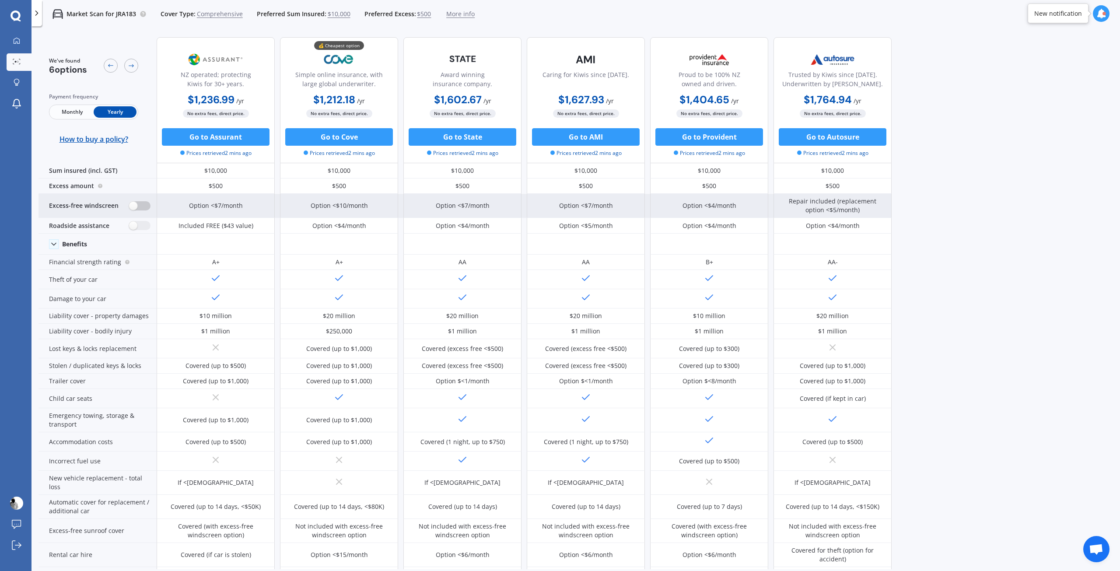
click at [142, 208] on label at bounding box center [139, 205] width 21 height 9
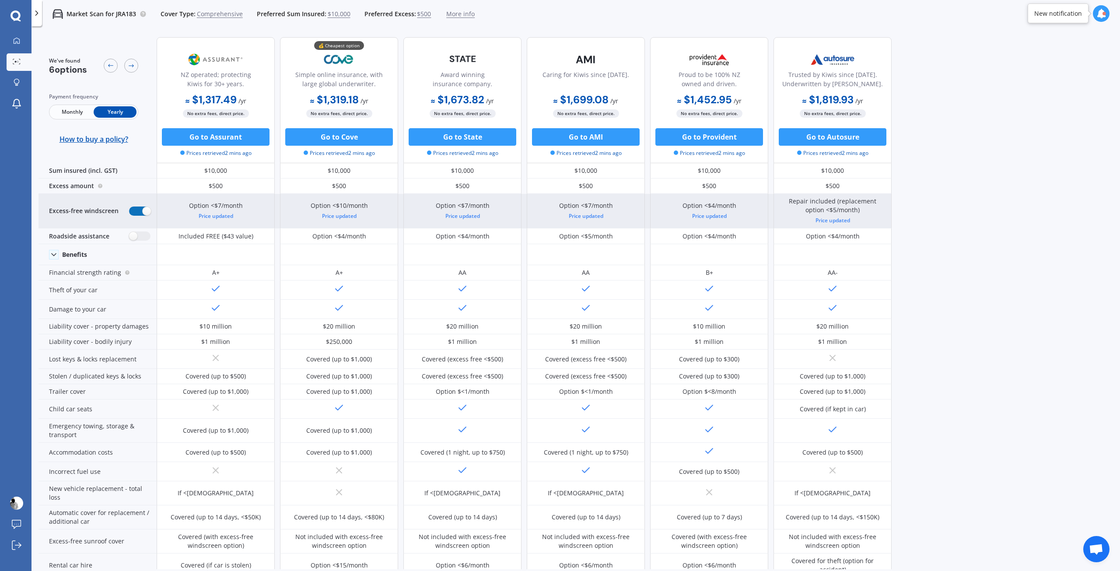
click at [142, 208] on label at bounding box center [139, 211] width 21 height 9
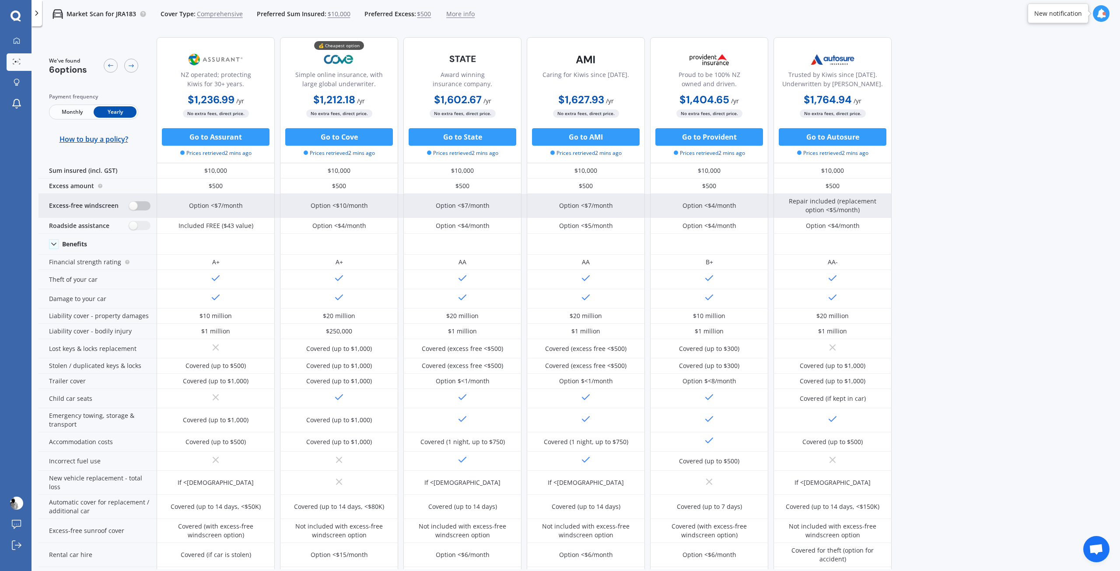
click at [142, 208] on label at bounding box center [139, 205] width 21 height 9
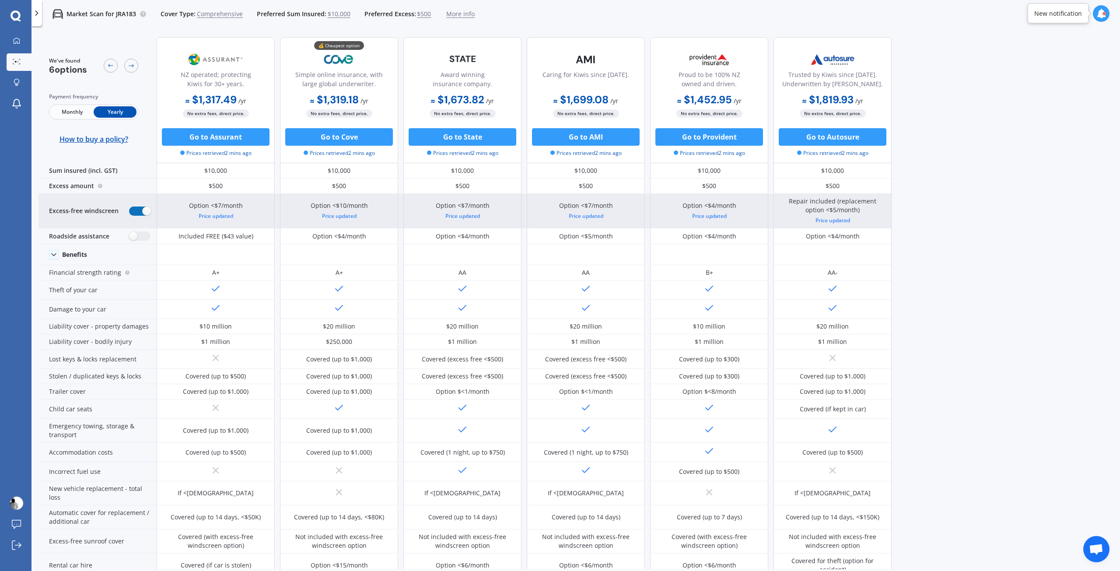
click at [142, 208] on label at bounding box center [139, 211] width 21 height 9
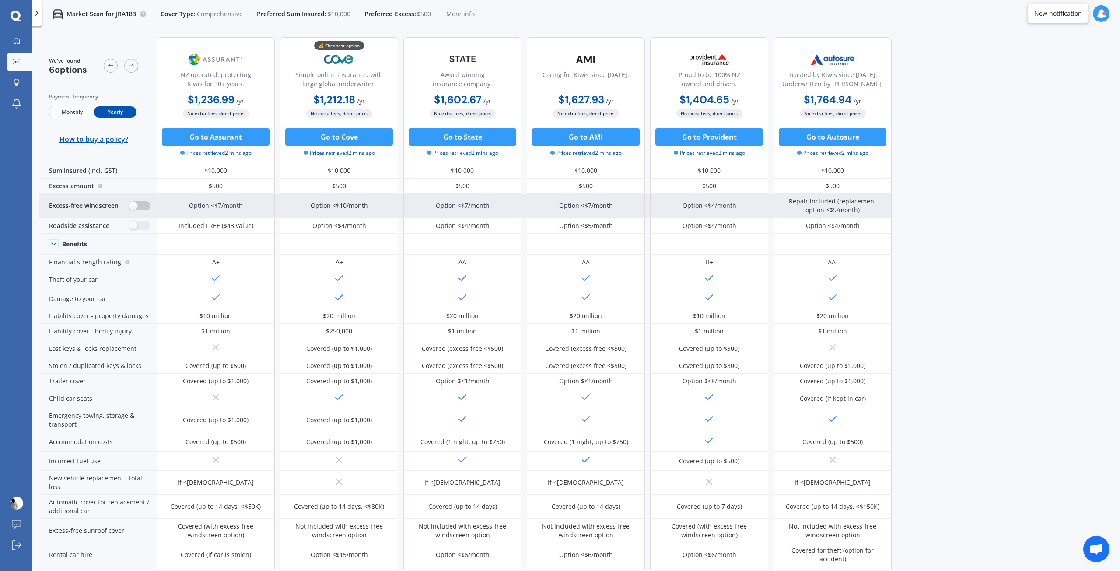
click at [142, 208] on label at bounding box center [139, 205] width 21 height 9
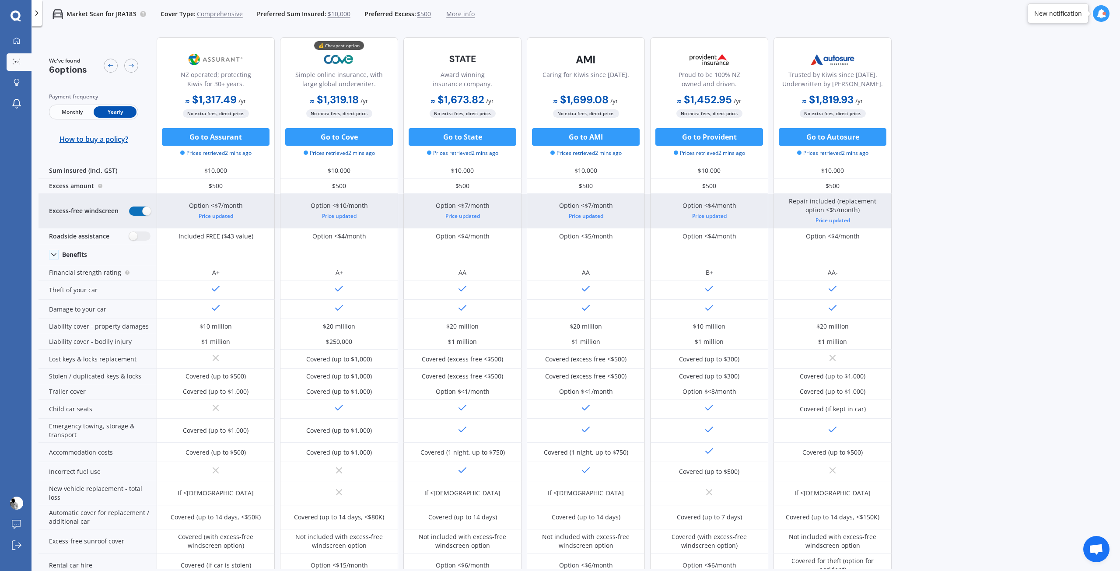
click at [142, 208] on label at bounding box center [139, 211] width 21 height 9
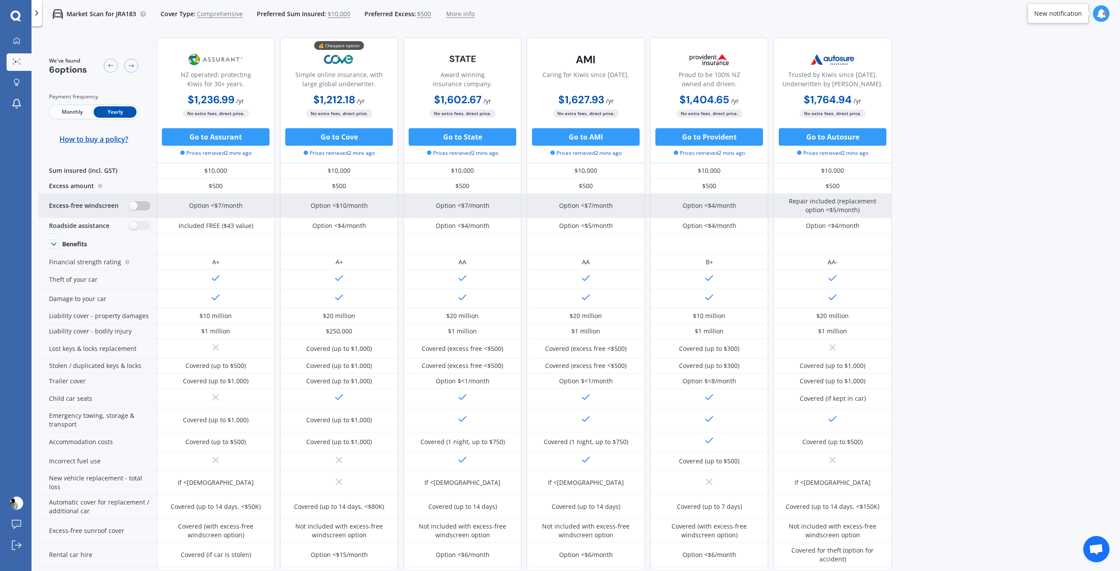
click at [142, 208] on label at bounding box center [139, 205] width 21 height 9
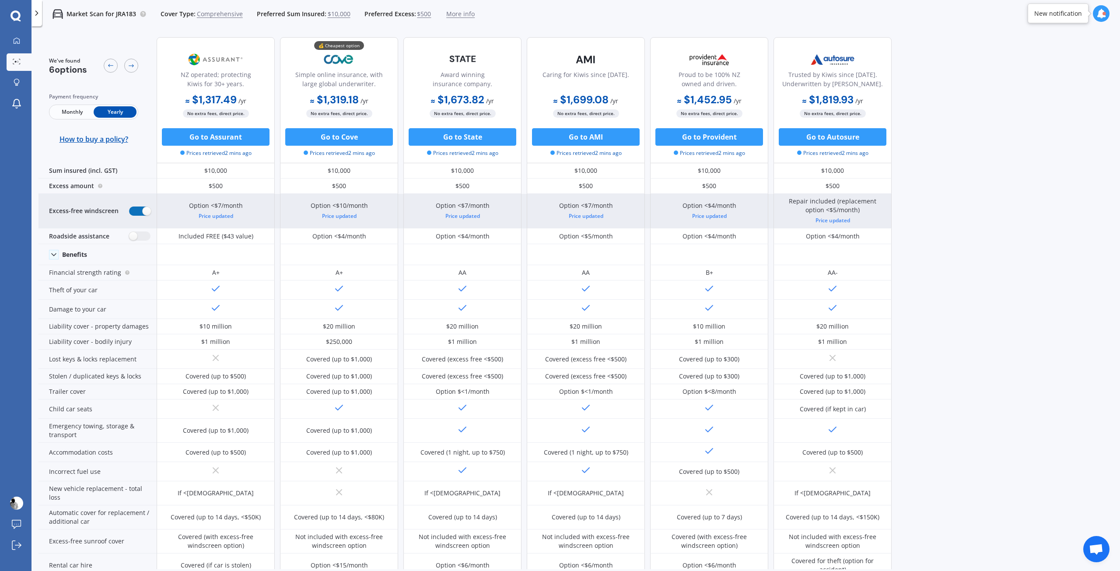
click at [142, 208] on label at bounding box center [139, 211] width 21 height 9
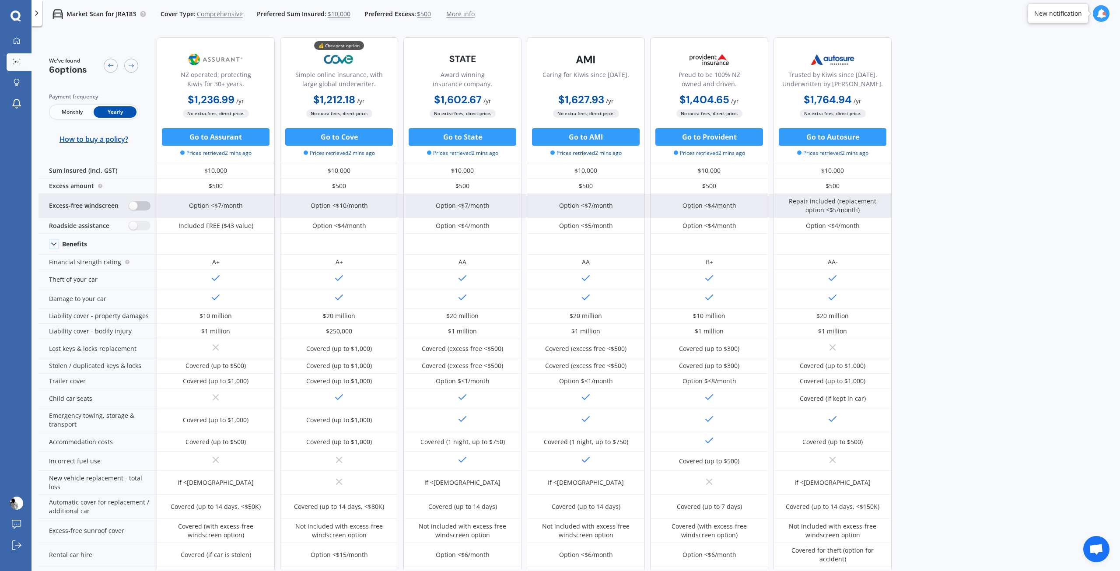
click at [142, 208] on label at bounding box center [139, 205] width 21 height 9
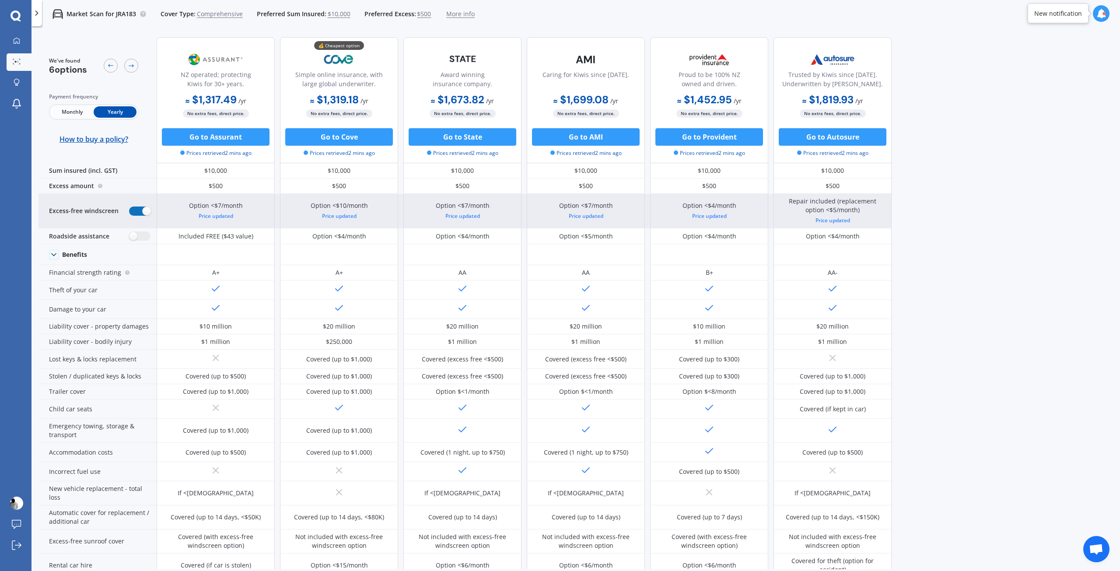
click at [142, 208] on label at bounding box center [139, 211] width 21 height 9
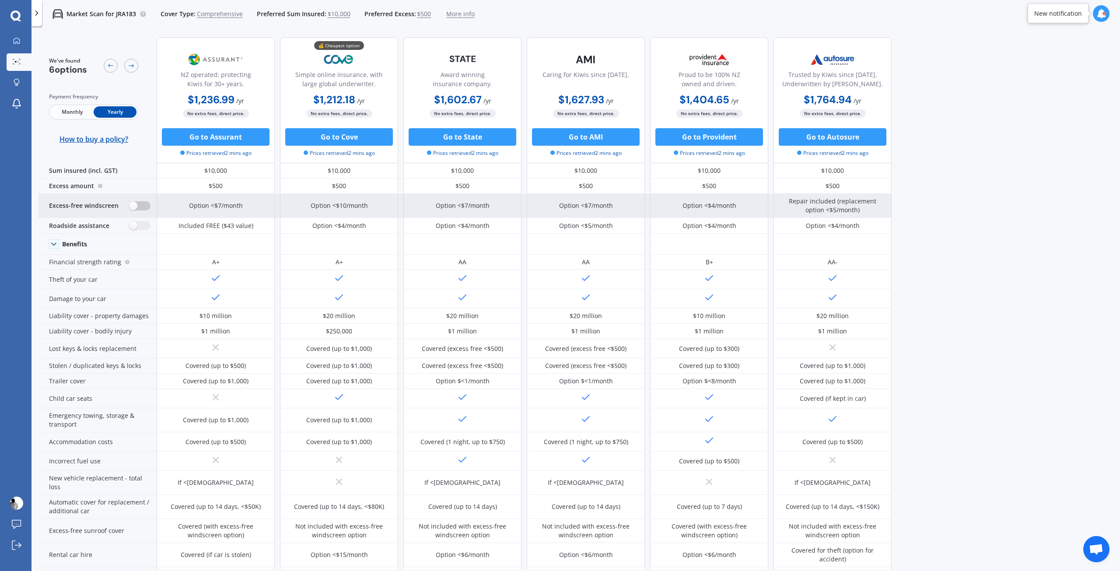
click at [142, 208] on label at bounding box center [139, 205] width 21 height 9
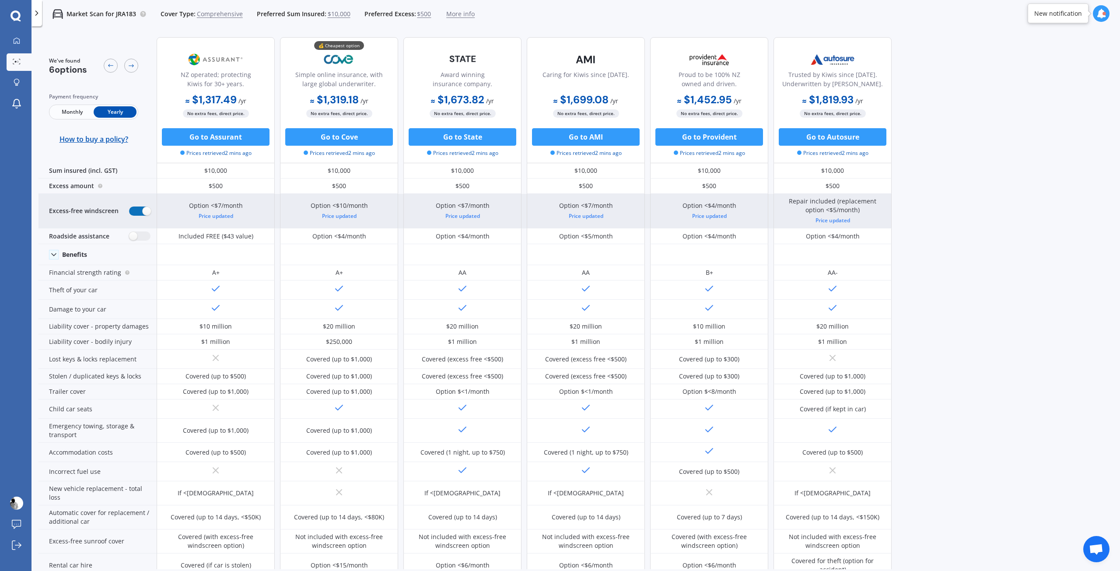
click at [142, 208] on label at bounding box center [139, 211] width 21 height 9
radio input "false"
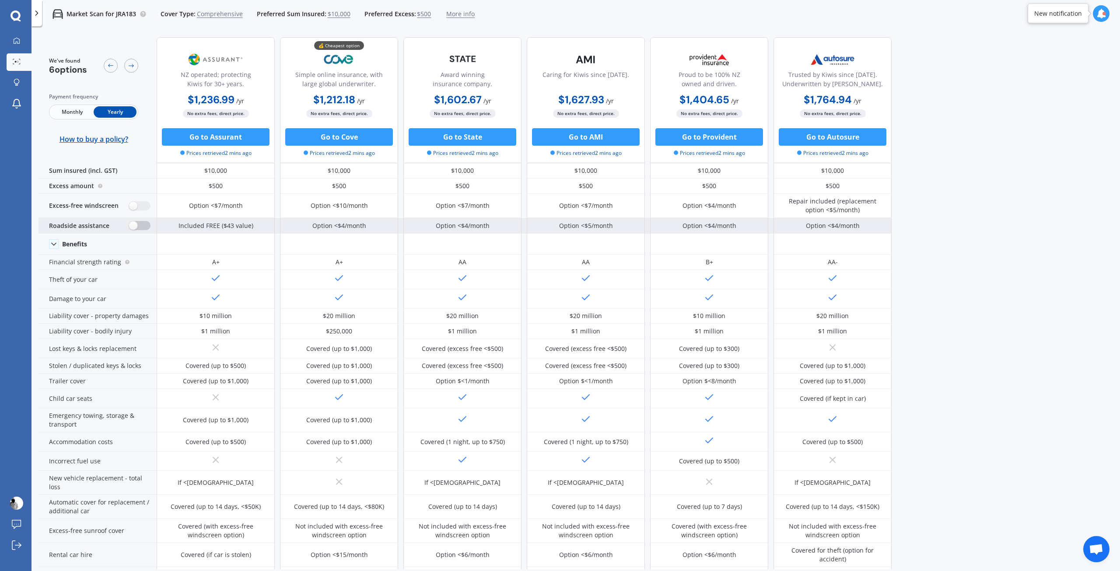
click at [140, 225] on label at bounding box center [139, 225] width 21 height 9
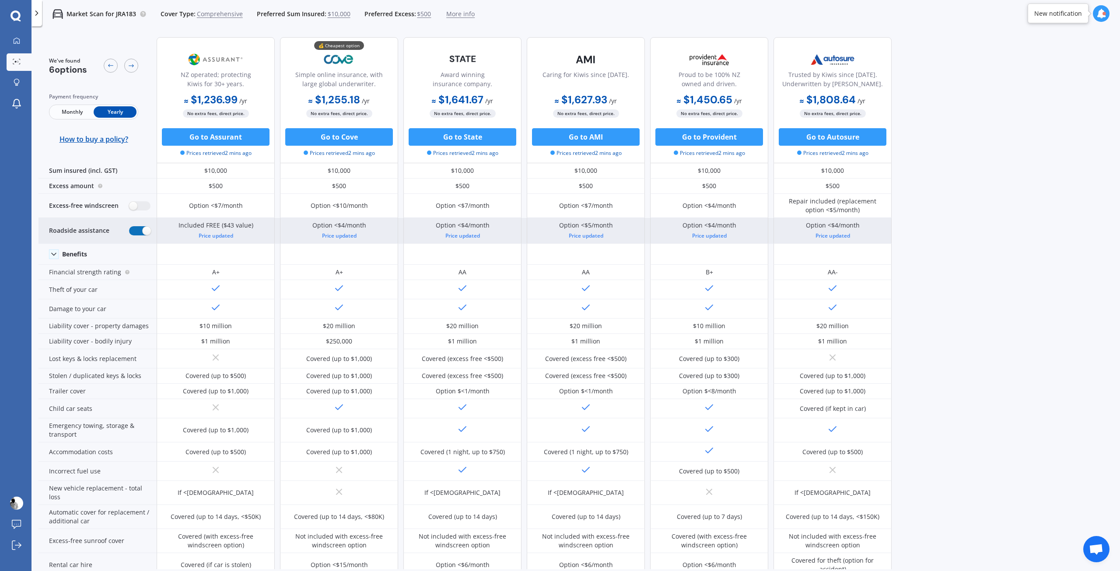
click at [141, 234] on label at bounding box center [139, 230] width 21 height 9
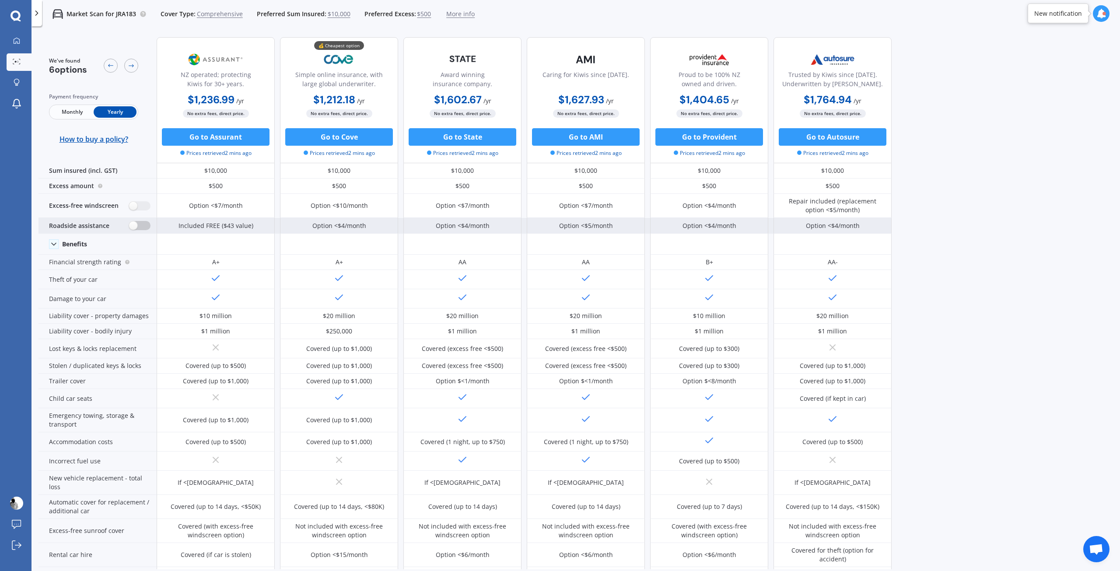
click at [141, 234] on div "Benefits" at bounding box center [98, 244] width 118 height 21
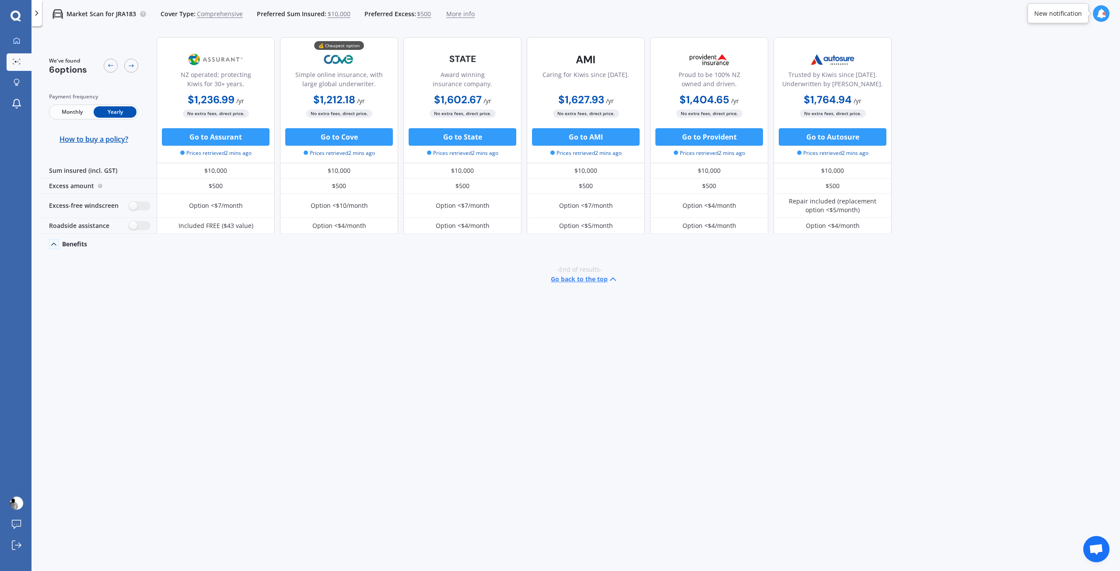
click at [132, 236] on div "Benefits" at bounding box center [98, 244] width 118 height 21
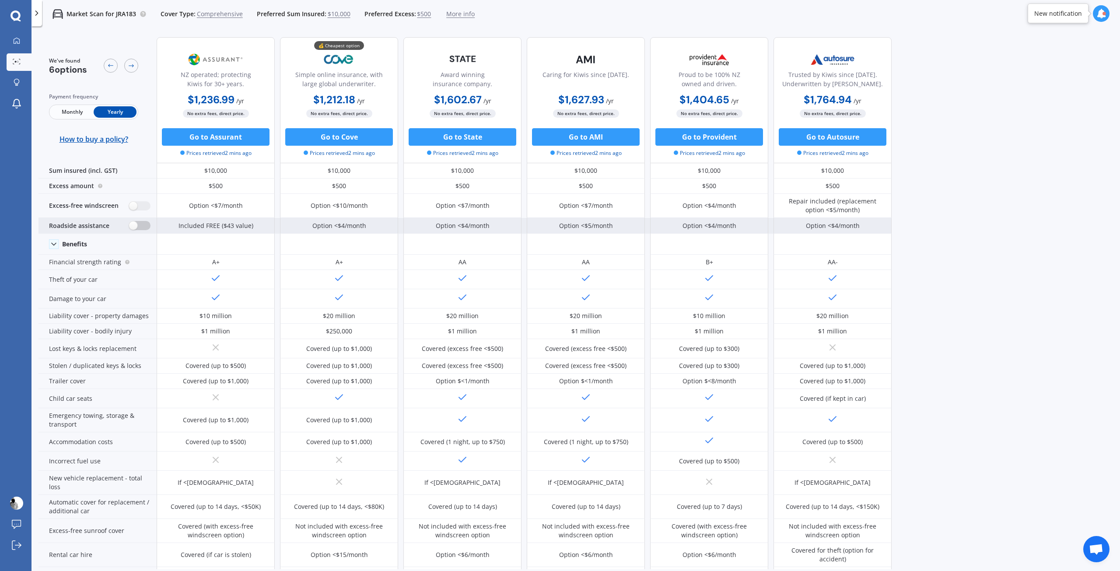
click at [131, 228] on label at bounding box center [139, 225] width 21 height 9
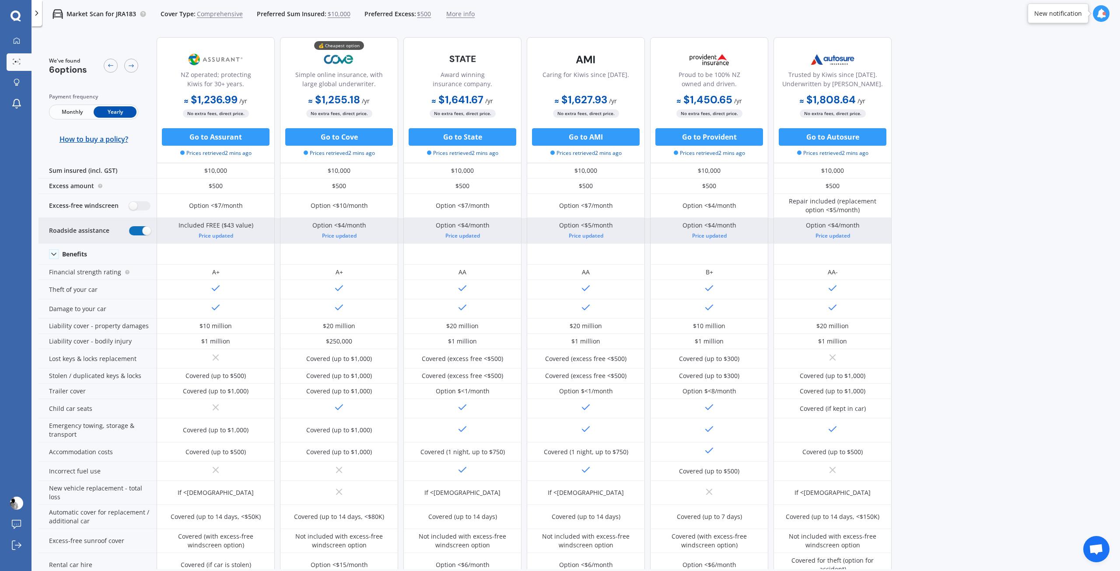
click at [135, 230] on label at bounding box center [139, 230] width 21 height 9
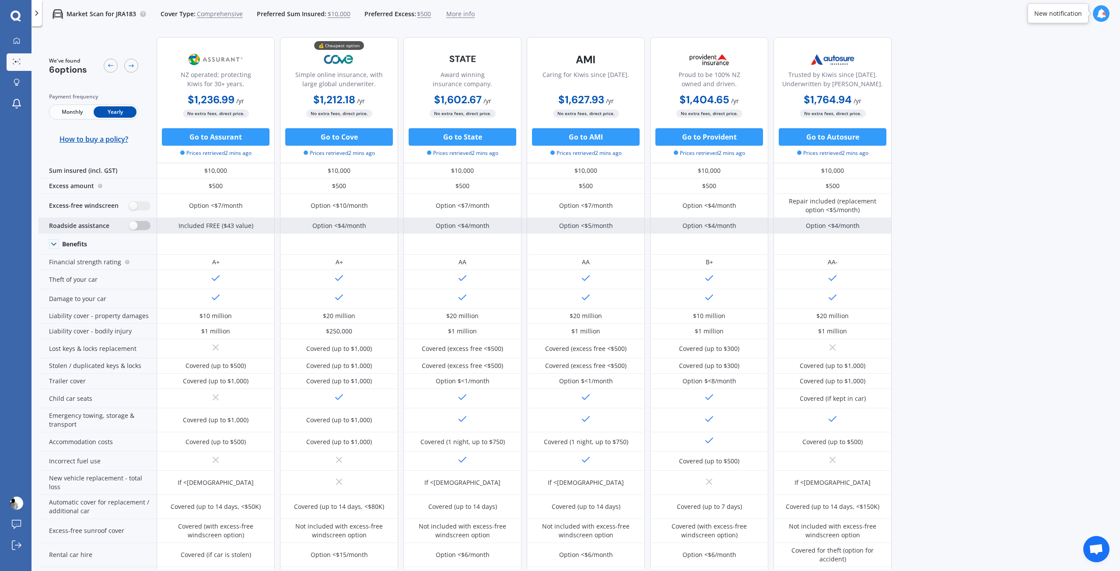
click at [135, 230] on label at bounding box center [139, 225] width 21 height 9
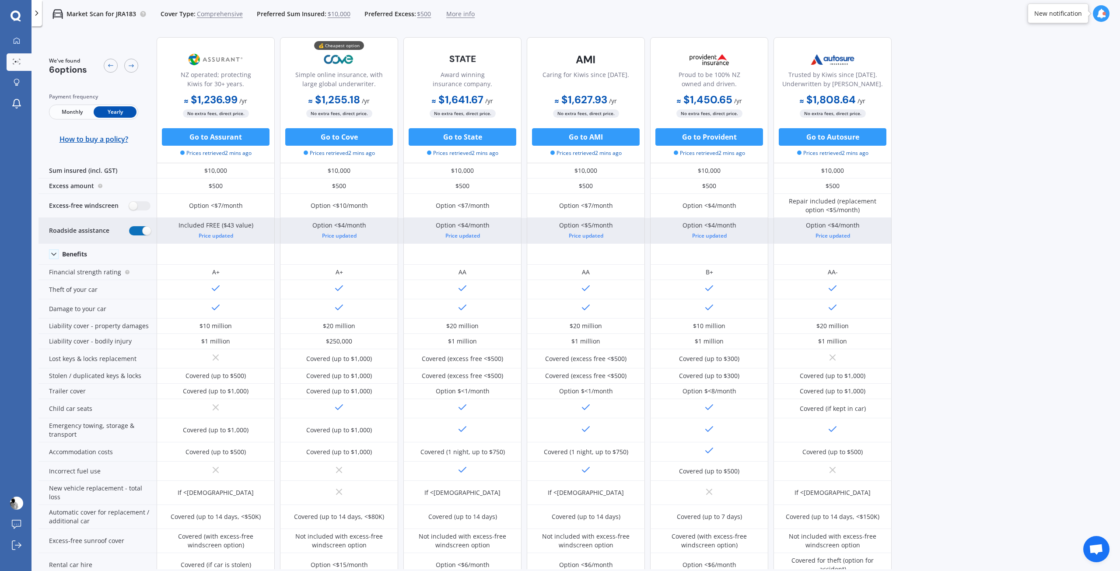
click at [137, 232] on label at bounding box center [139, 230] width 21 height 9
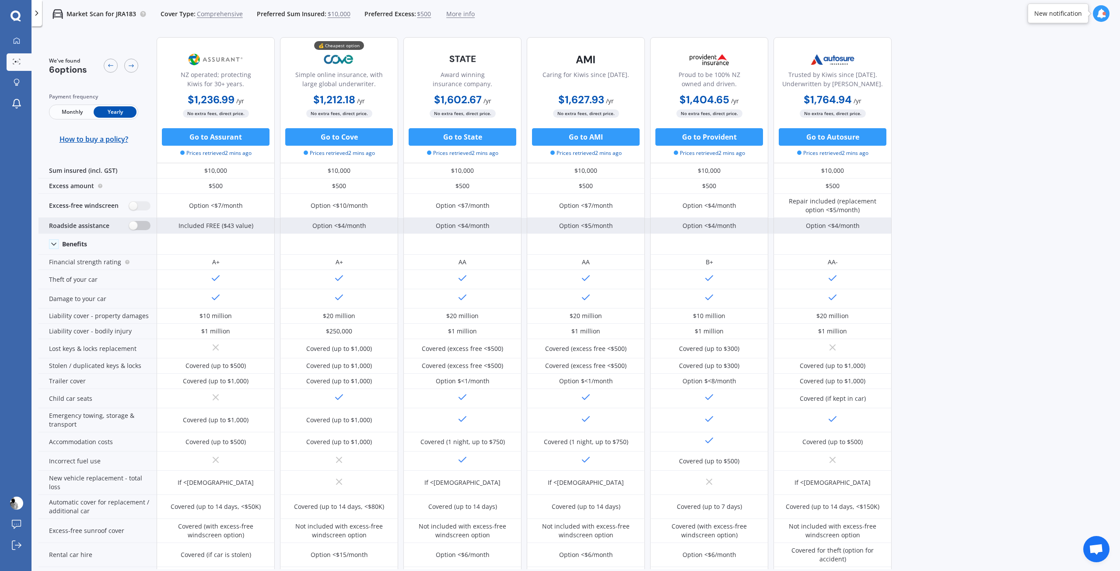
click at [137, 232] on div "Roadside assistance" at bounding box center [98, 226] width 118 height 16
click at [140, 227] on label at bounding box center [139, 225] width 21 height 9
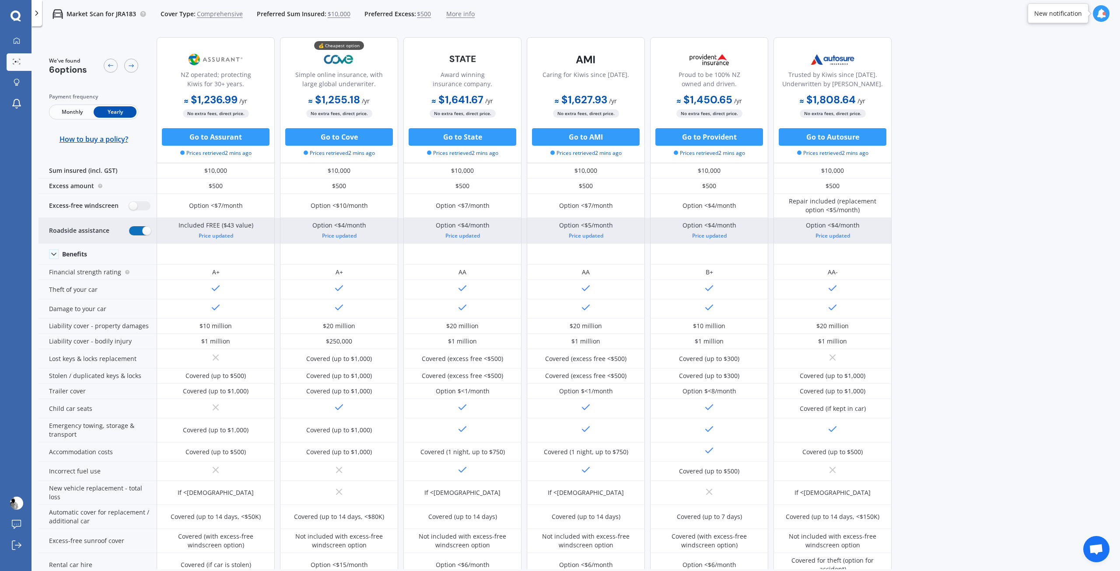
click at [140, 229] on label at bounding box center [139, 230] width 21 height 9
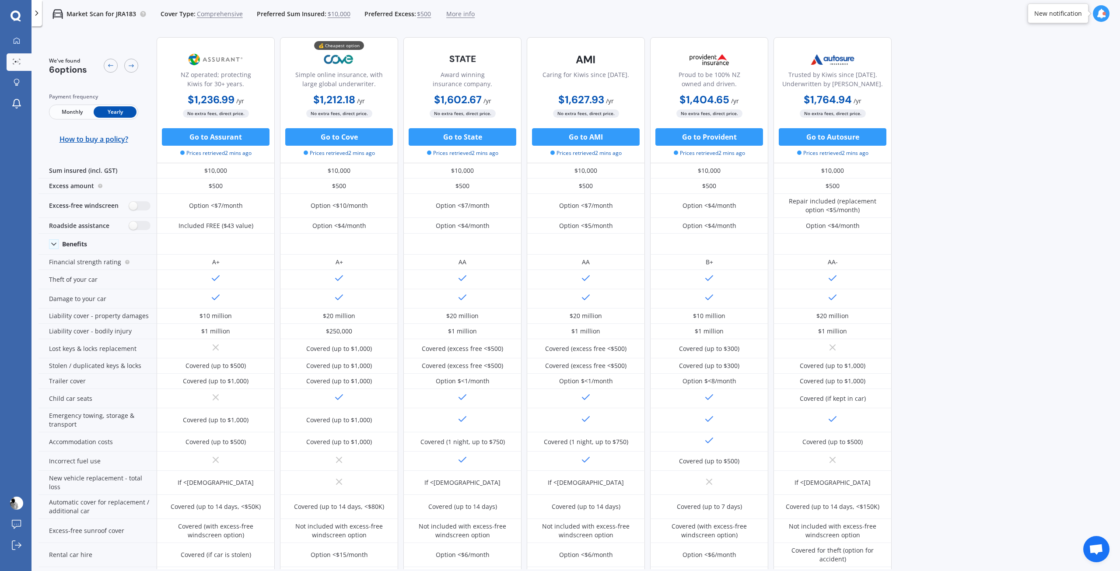
drag, startPoint x: 83, startPoint y: 108, endPoint x: 83, endPoint y: 115, distance: 7.0
click at [82, 108] on span "Monthly" at bounding box center [72, 111] width 43 height 11
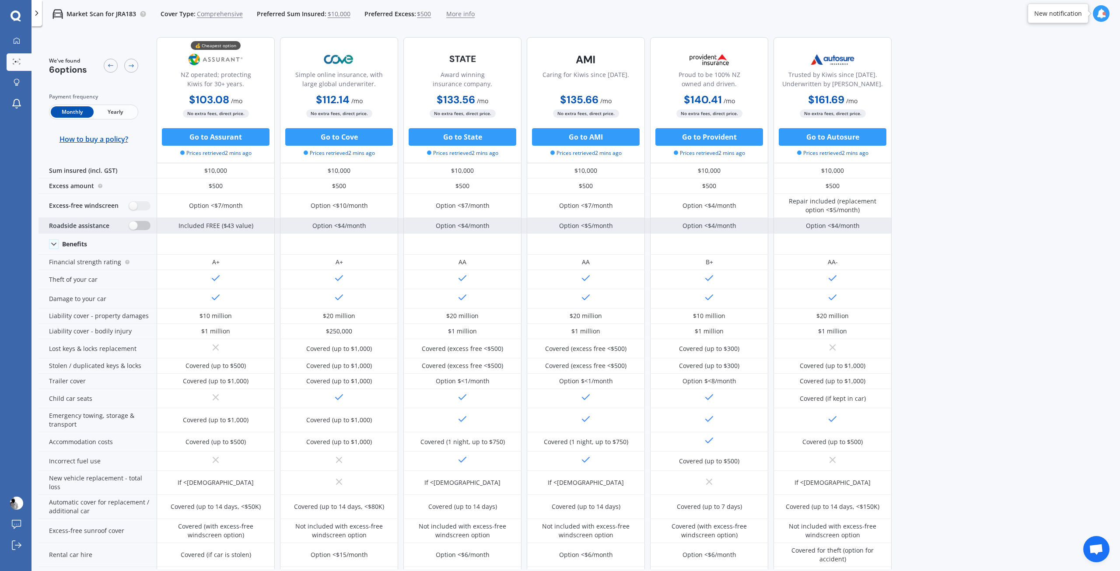
click at [135, 227] on label at bounding box center [139, 225] width 21 height 9
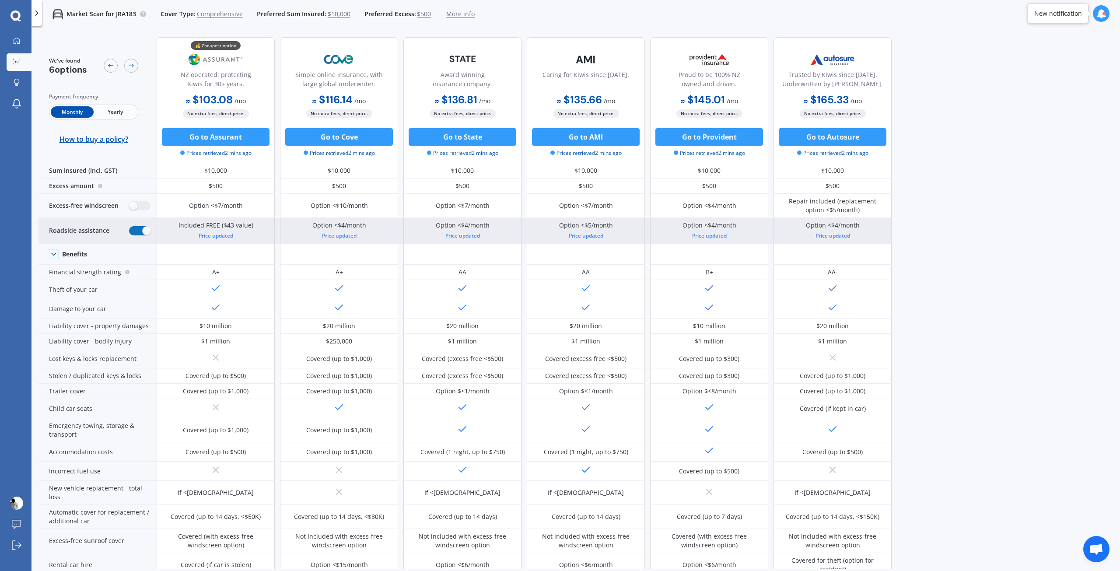
click at [135, 227] on label at bounding box center [139, 230] width 21 height 9
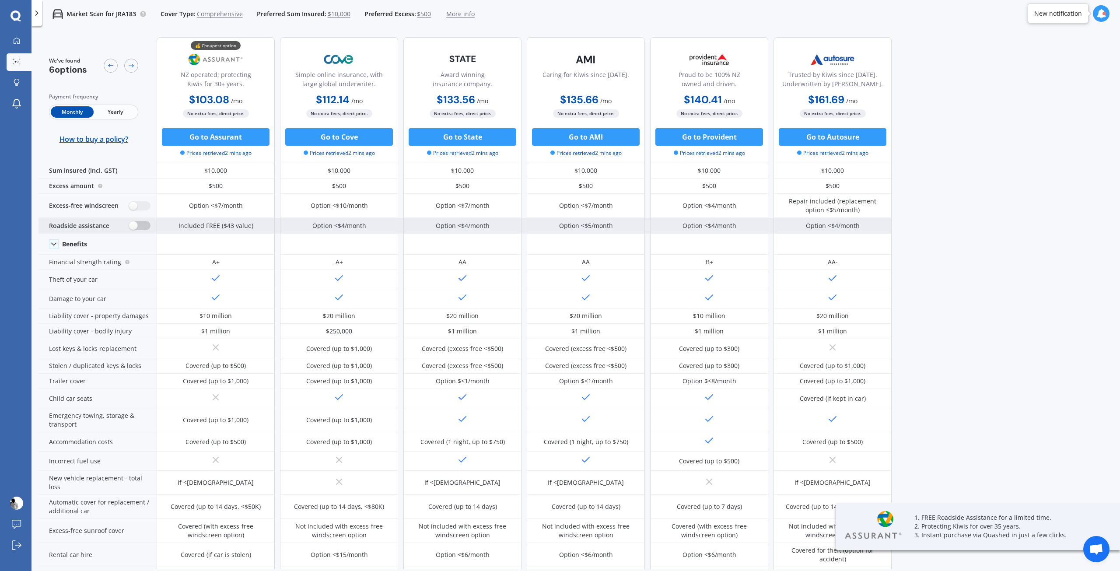
click at [135, 227] on label at bounding box center [139, 225] width 21 height 9
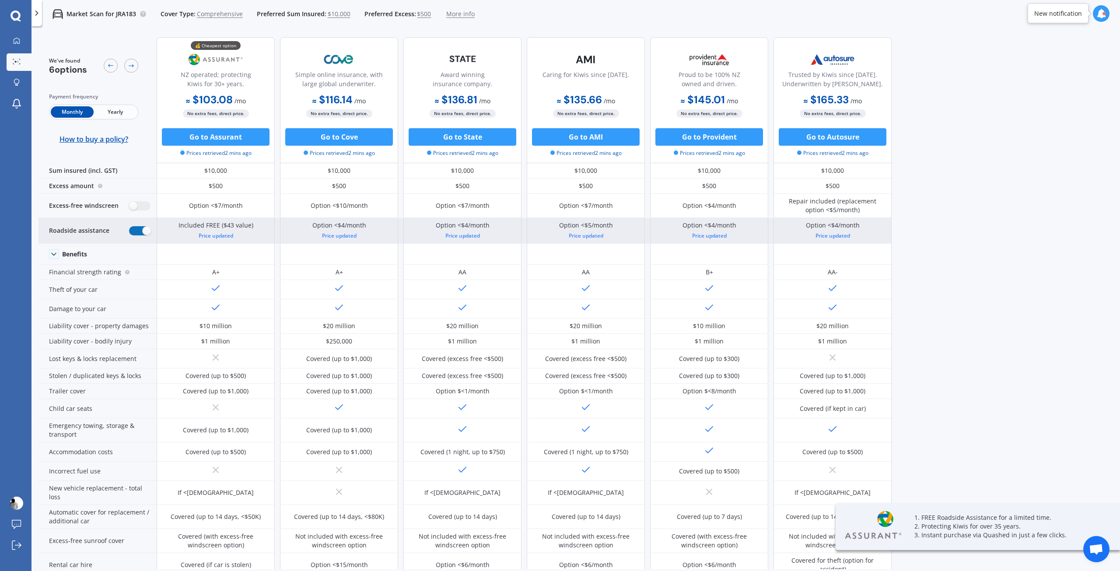
click at [135, 227] on label at bounding box center [139, 230] width 21 height 9
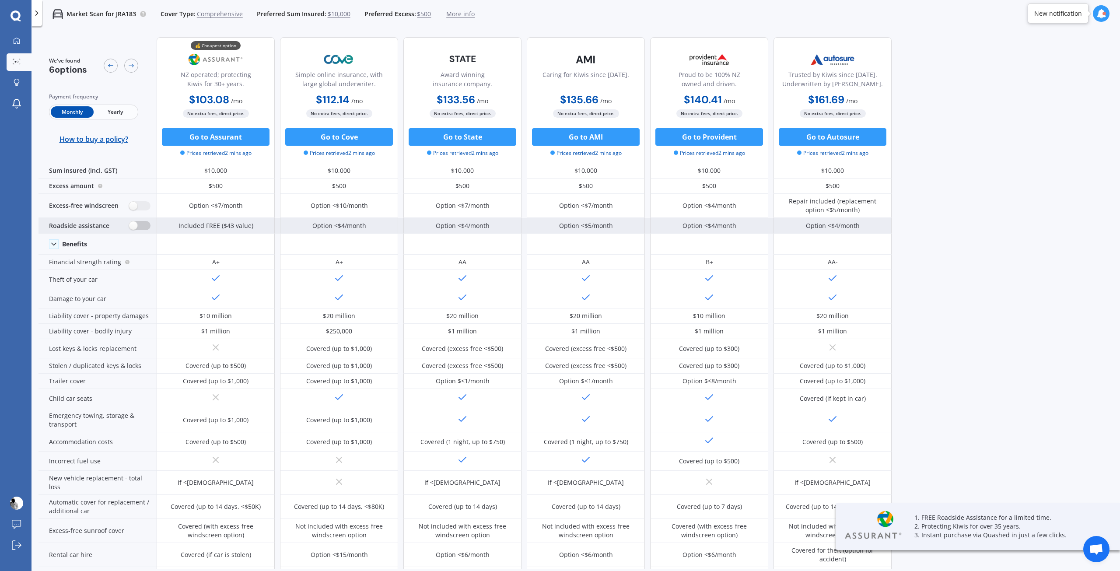
click at [135, 227] on label at bounding box center [139, 225] width 21 height 9
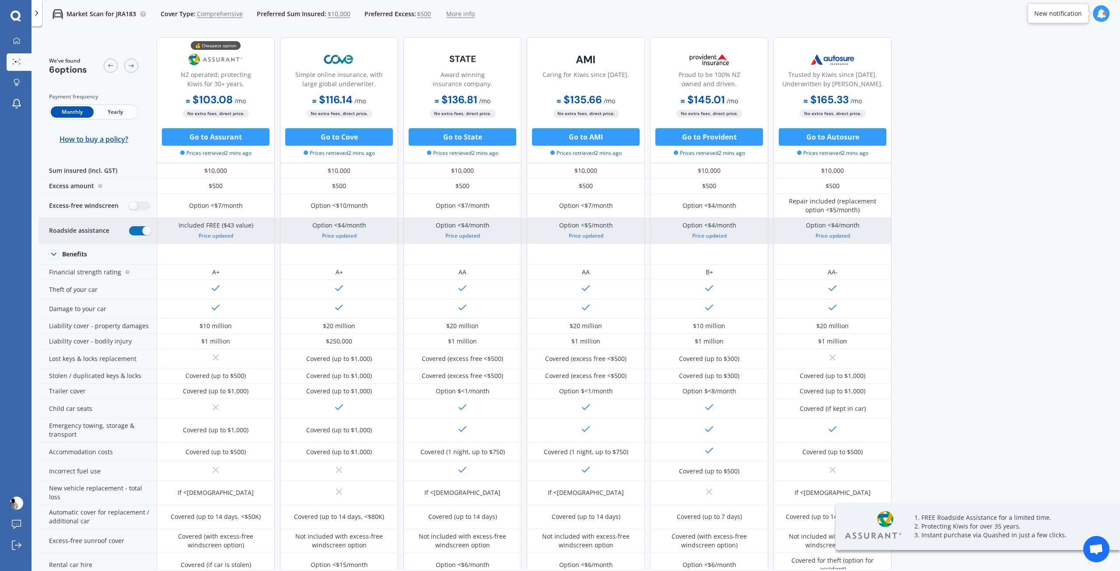
click at [135, 227] on label at bounding box center [139, 230] width 21 height 9
radio input "false"
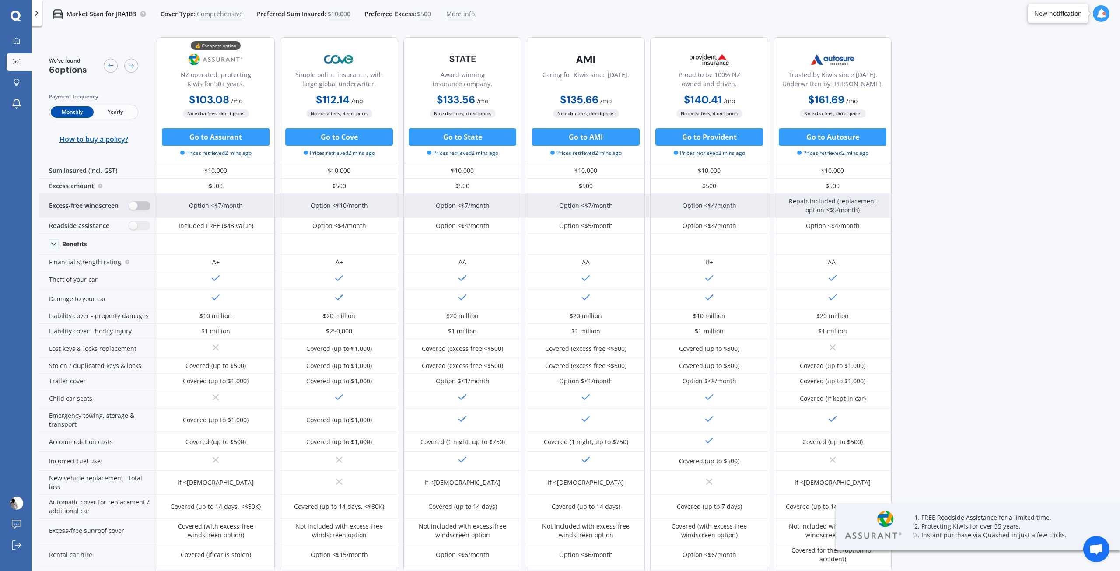
click at [141, 207] on label at bounding box center [139, 205] width 21 height 9
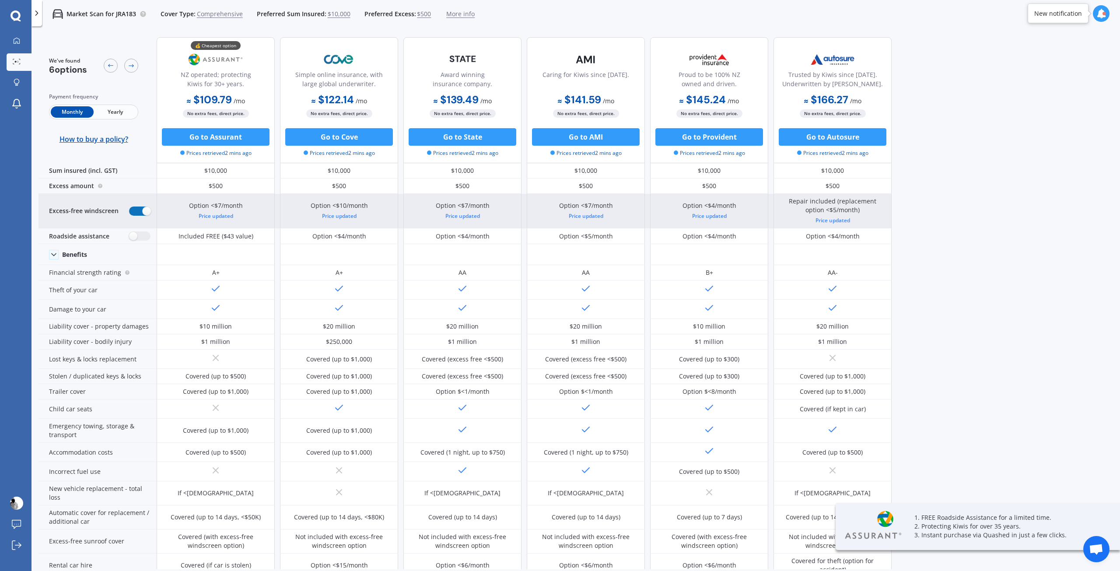
click at [141, 207] on label at bounding box center [139, 211] width 21 height 9
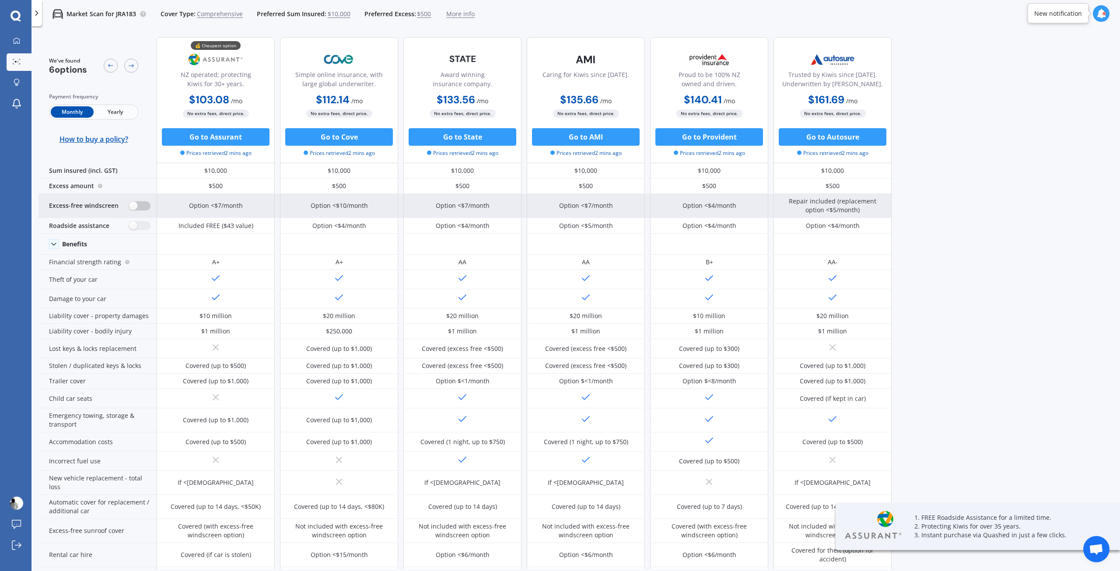
click at [141, 207] on label at bounding box center [139, 205] width 21 height 9
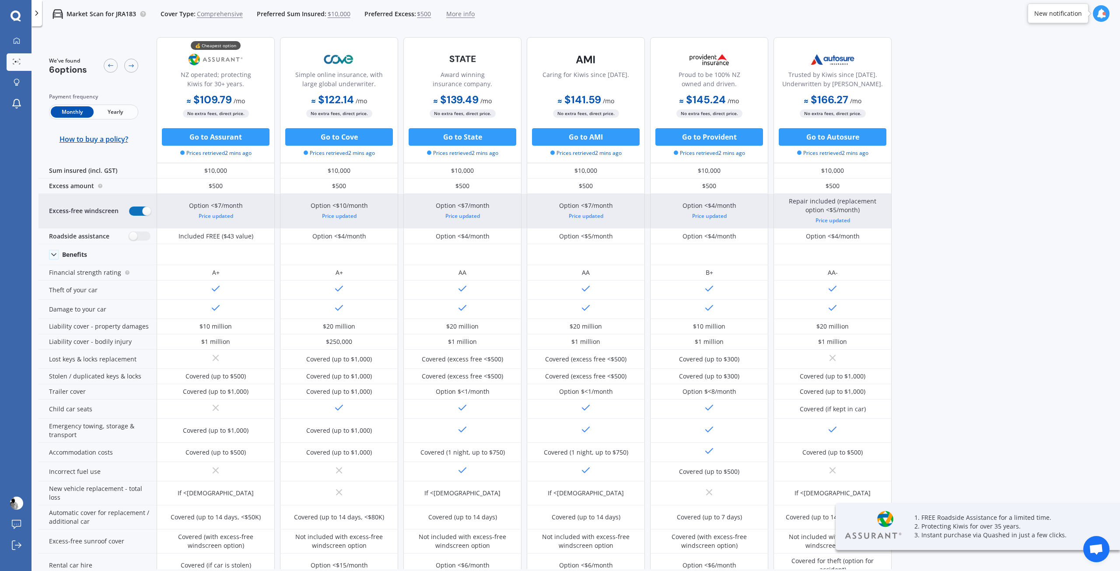
click at [141, 207] on label at bounding box center [139, 211] width 21 height 9
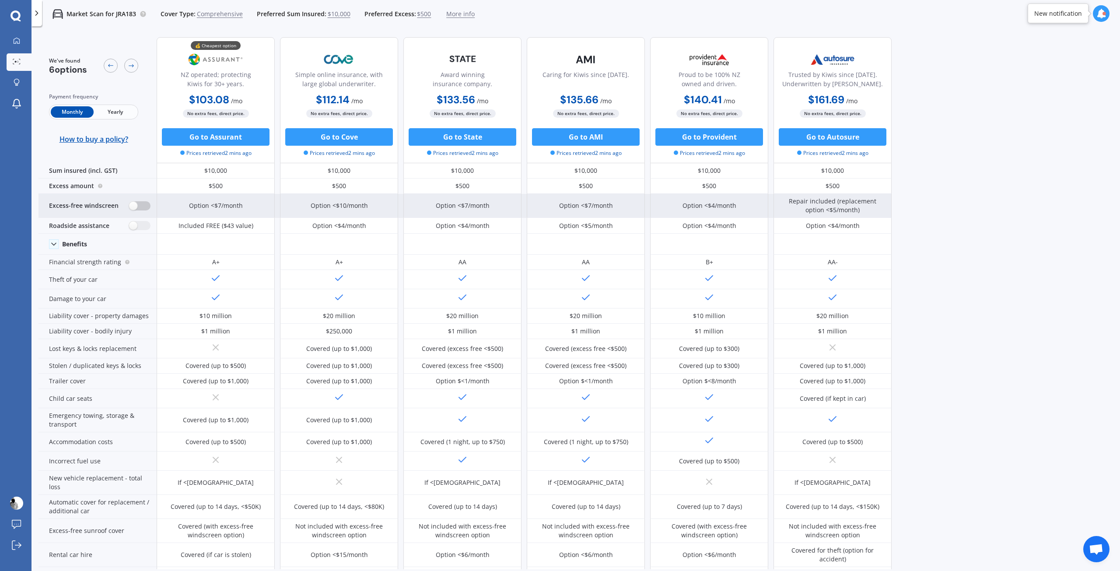
click at [139, 208] on label at bounding box center [139, 205] width 21 height 9
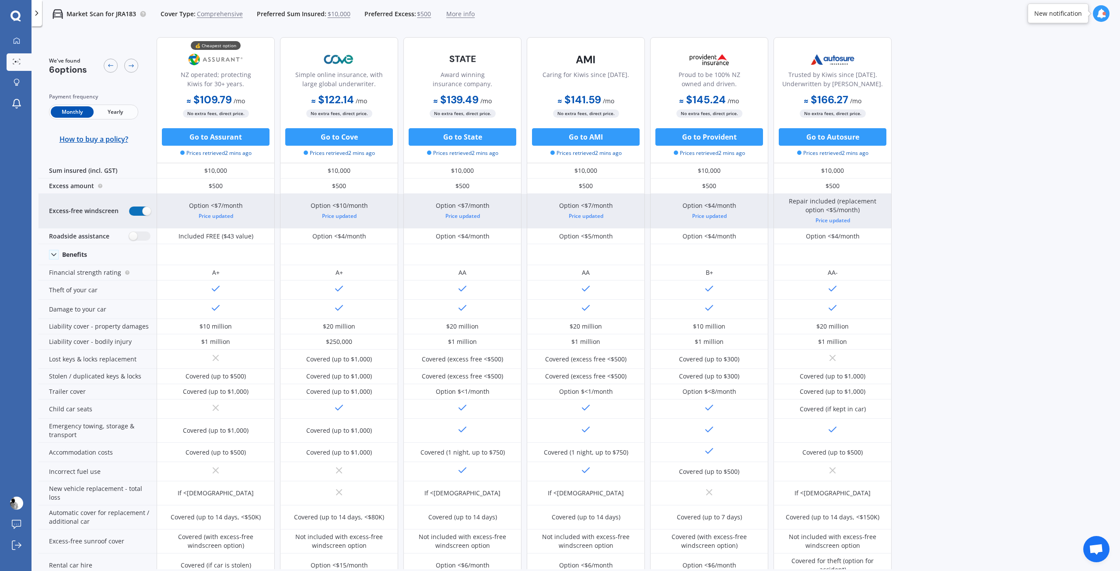
click at [139, 208] on label at bounding box center [139, 211] width 21 height 9
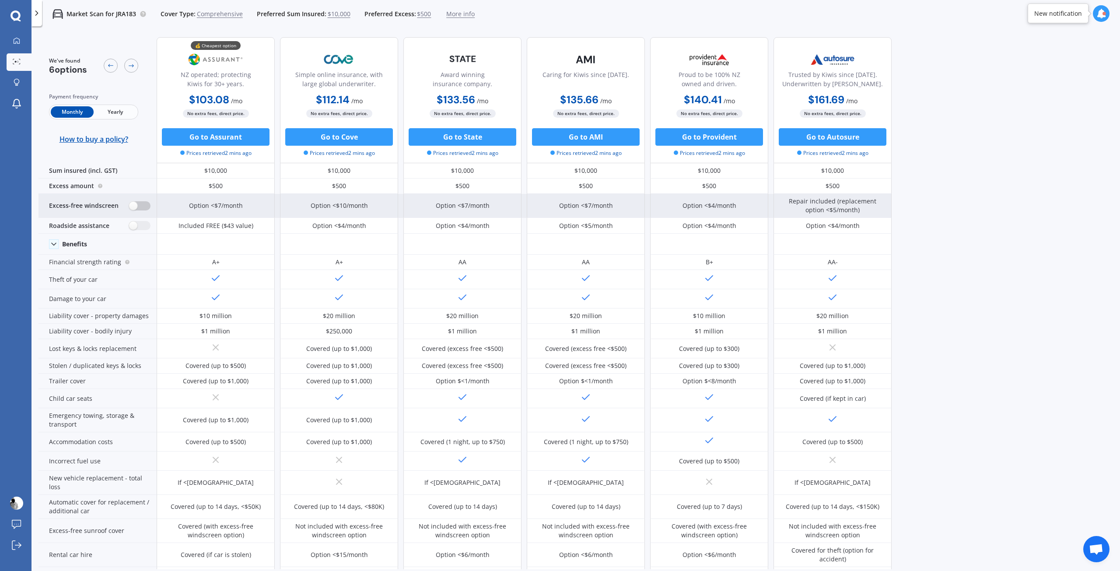
click at [139, 208] on label at bounding box center [139, 205] width 21 height 9
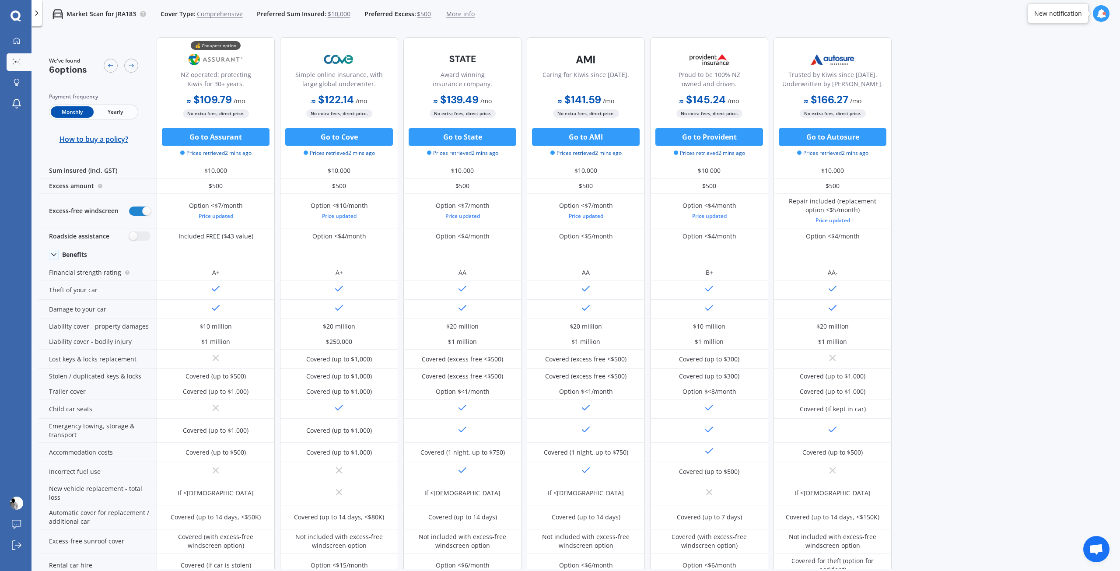
click at [119, 113] on span "Yearly" at bounding box center [115, 111] width 43 height 11
click at [74, 111] on span "Monthly" at bounding box center [72, 111] width 43 height 11
click at [112, 70] on div at bounding box center [111, 66] width 14 height 14
click at [125, 65] on div at bounding box center [131, 66] width 14 height 14
click at [127, 66] on div at bounding box center [131, 66] width 14 height 14
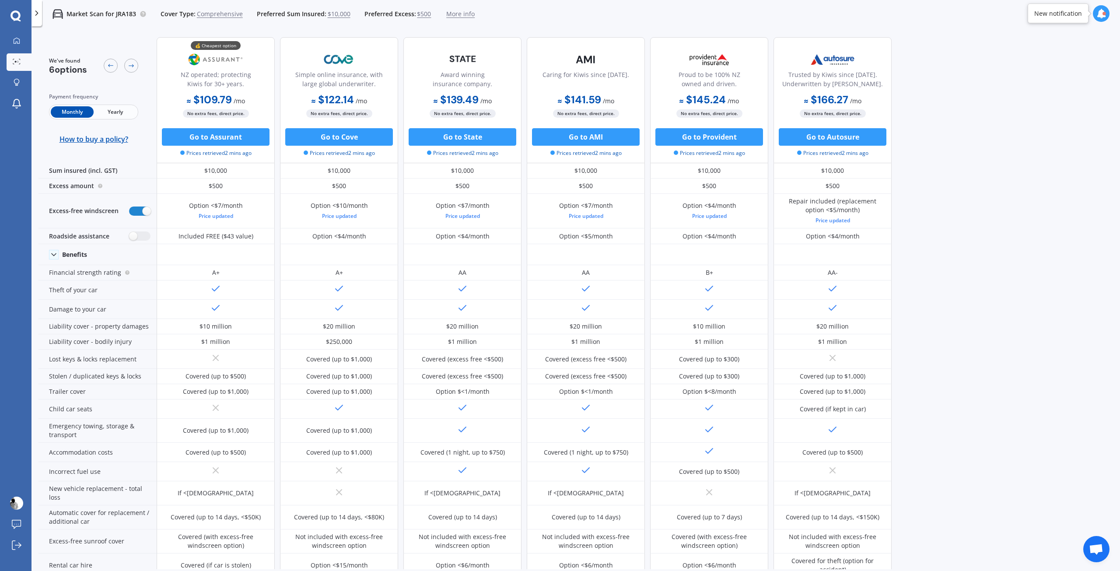
click at [139, 114] on div "We've found 6 options Payment frequency Monthly Yearly How to buy a policy?" at bounding box center [98, 100] width 118 height 126
click at [133, 114] on span "Yearly" at bounding box center [115, 111] width 43 height 11
click at [85, 115] on span "Monthly" at bounding box center [72, 111] width 43 height 11
click at [112, 114] on span "Yearly" at bounding box center [115, 111] width 43 height 11
click at [74, 117] on span "Monthly" at bounding box center [72, 111] width 43 height 11
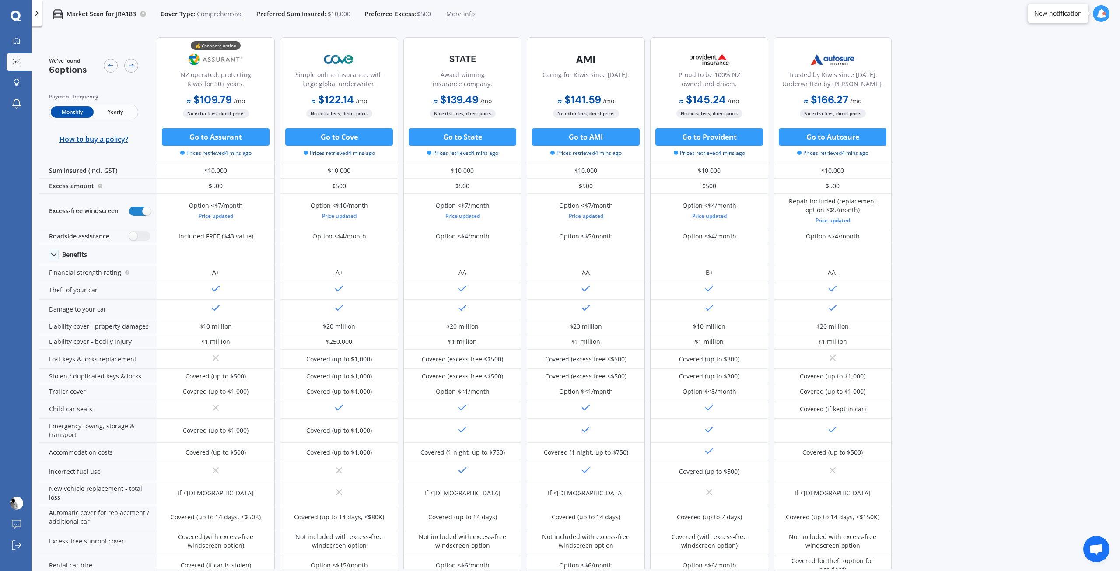
click at [113, 119] on div "Monthly Yearly" at bounding box center [93, 112] width 89 height 15
click at [111, 116] on span "Yearly" at bounding box center [115, 111] width 43 height 11
click at [76, 116] on span "Monthly" at bounding box center [72, 111] width 43 height 11
click at [101, 116] on span "Yearly" at bounding box center [115, 111] width 43 height 11
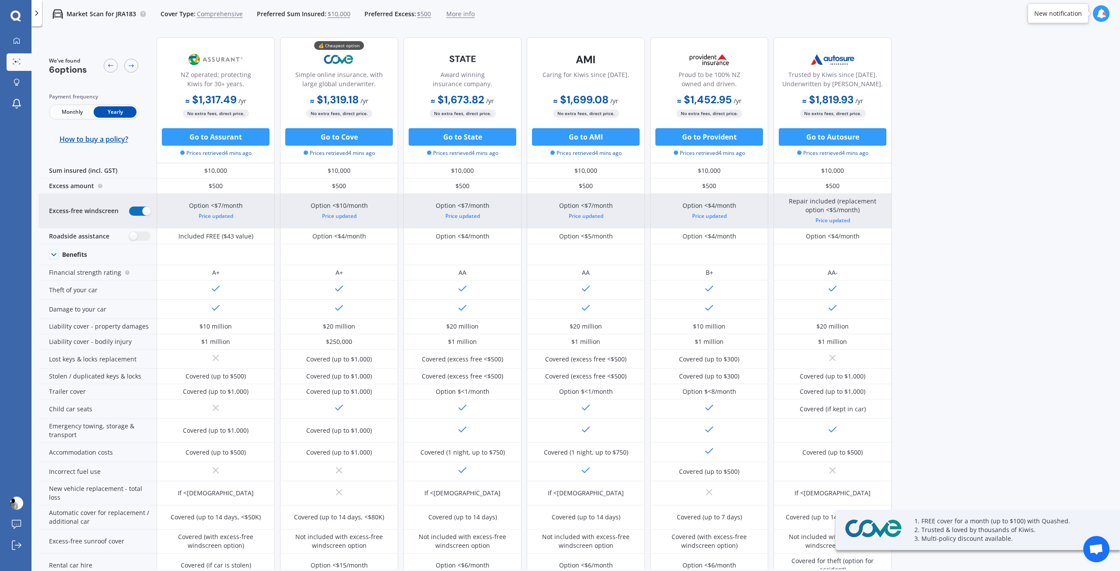
click at [139, 212] on label at bounding box center [139, 211] width 21 height 9
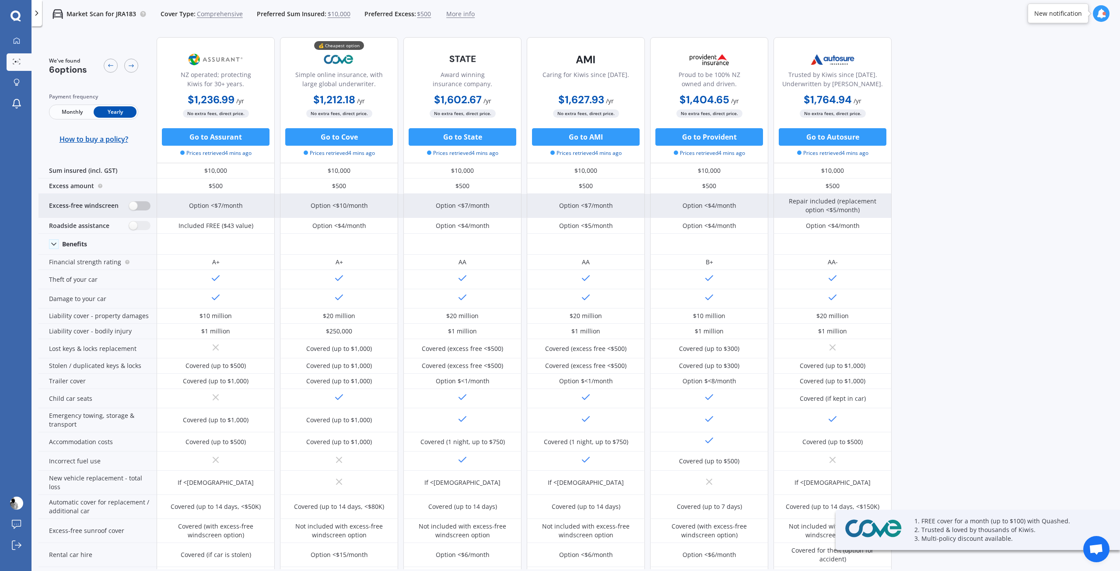
click at [136, 207] on label at bounding box center [139, 205] width 21 height 9
radio input "true"
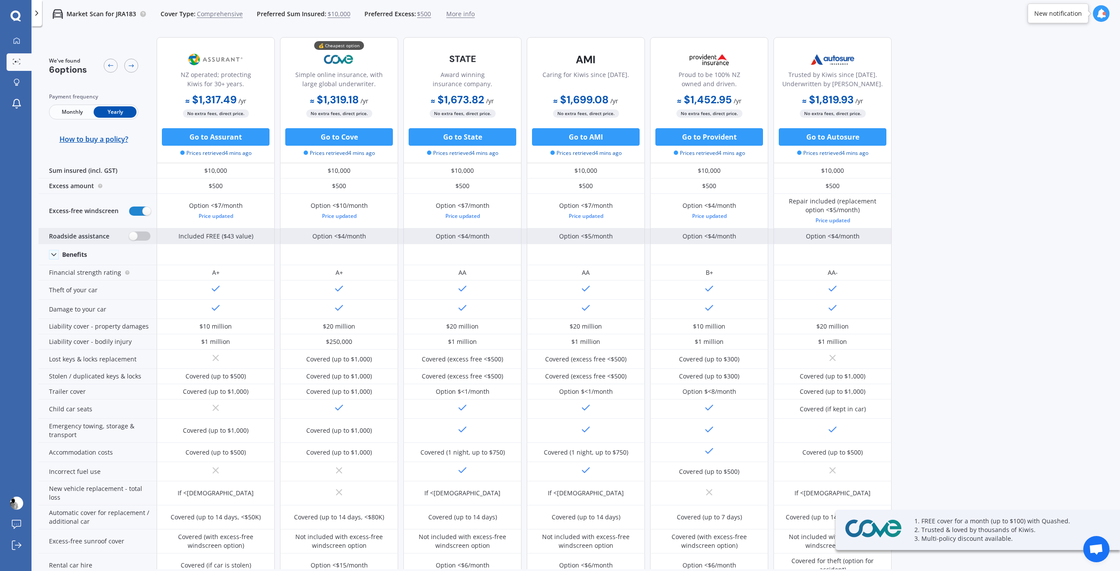
click at [137, 232] on label at bounding box center [139, 236] width 21 height 9
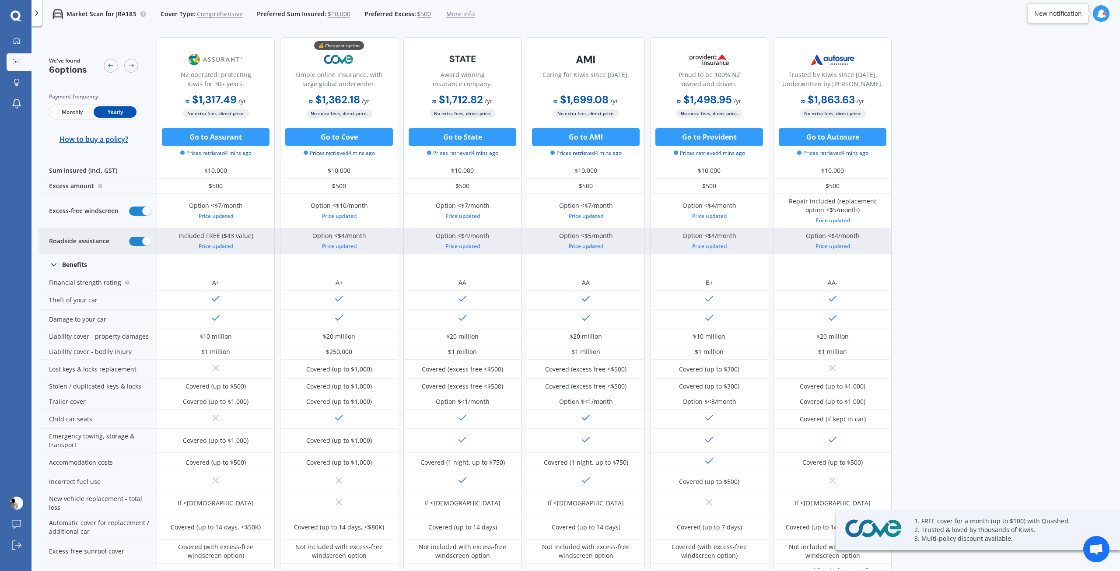
click at [137, 232] on div "Roadside assistance" at bounding box center [98, 241] width 118 height 26
click at [136, 235] on div "Roadside assistance" at bounding box center [98, 241] width 118 height 26
click at [144, 244] on label at bounding box center [139, 241] width 21 height 9
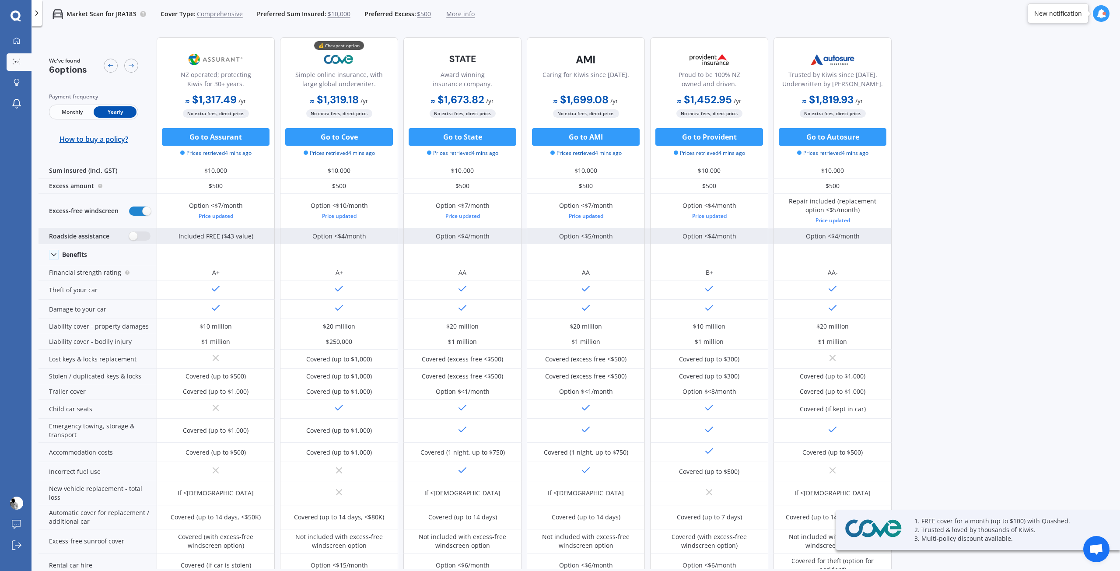
click at [143, 243] on div "Roadside assistance" at bounding box center [98, 236] width 118 height 16
click at [138, 240] on label at bounding box center [139, 236] width 21 height 9
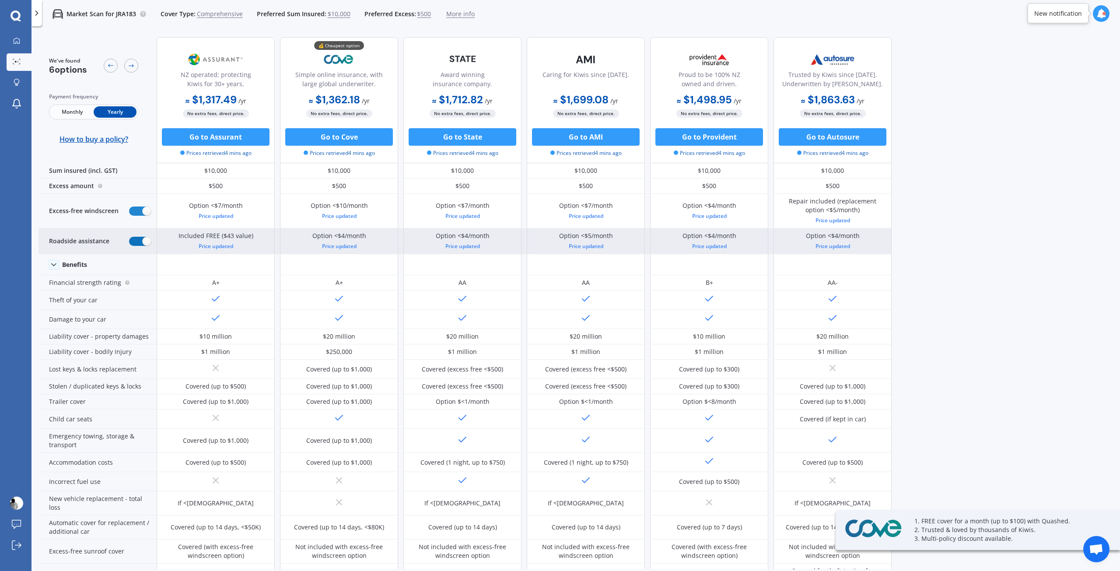
click at [139, 240] on label at bounding box center [139, 241] width 21 height 9
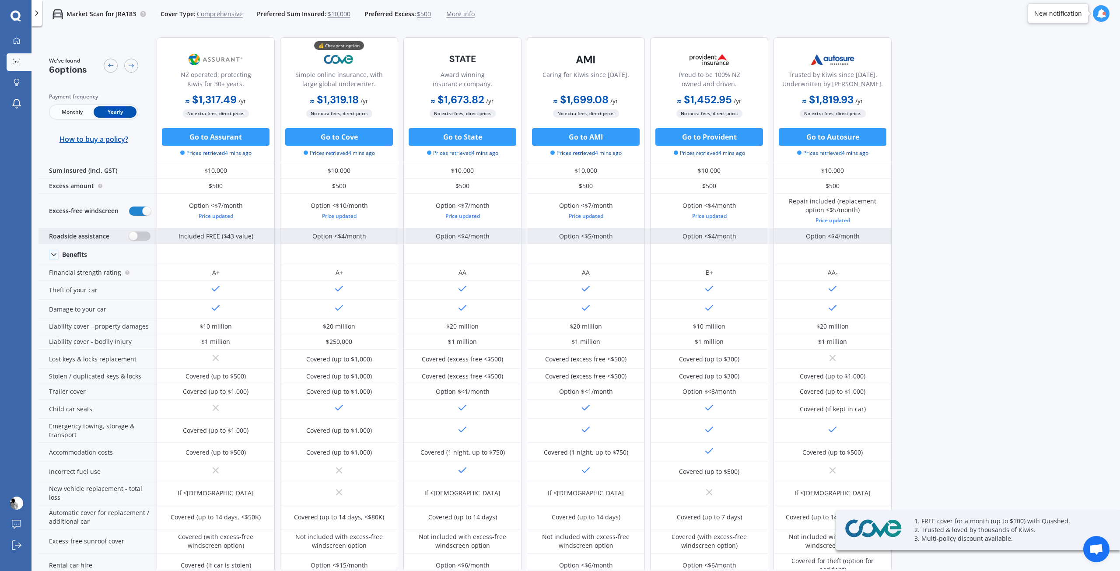
click at [139, 240] on label at bounding box center [139, 236] width 21 height 9
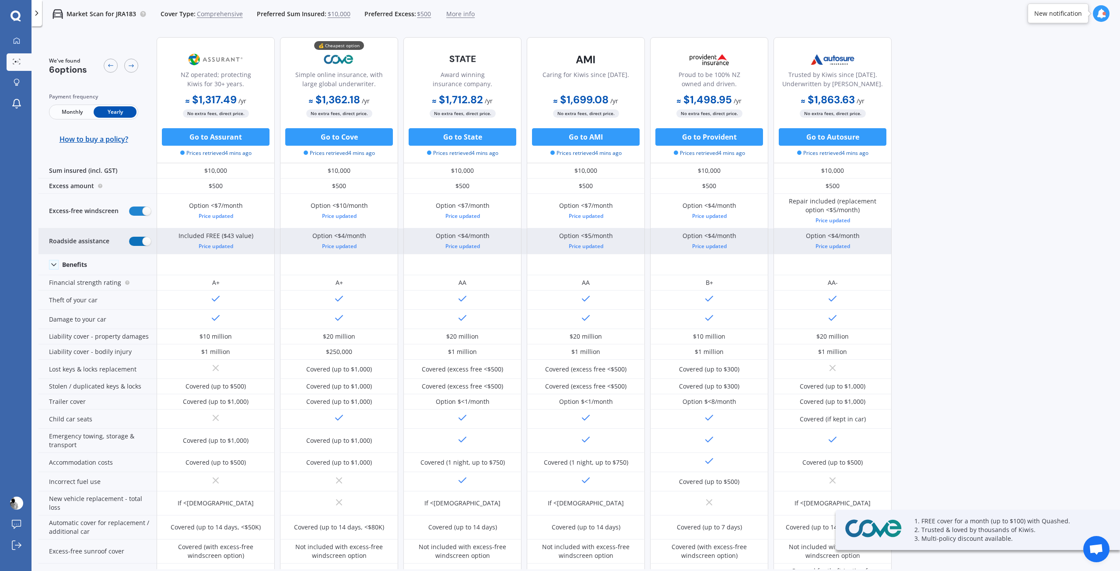
click at [139, 240] on label at bounding box center [139, 241] width 21 height 9
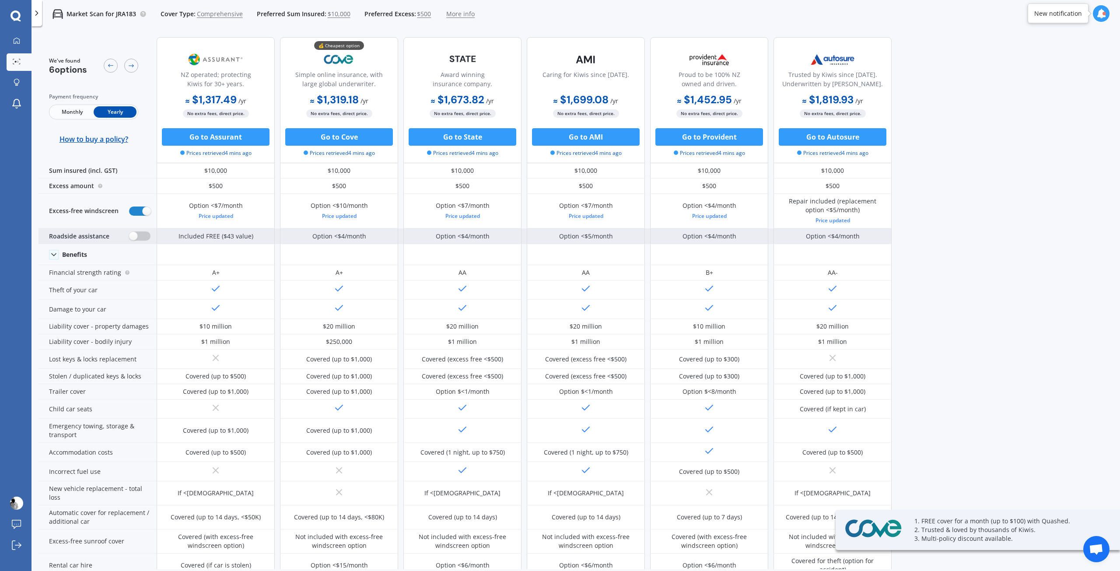
click at [139, 240] on label at bounding box center [139, 236] width 21 height 9
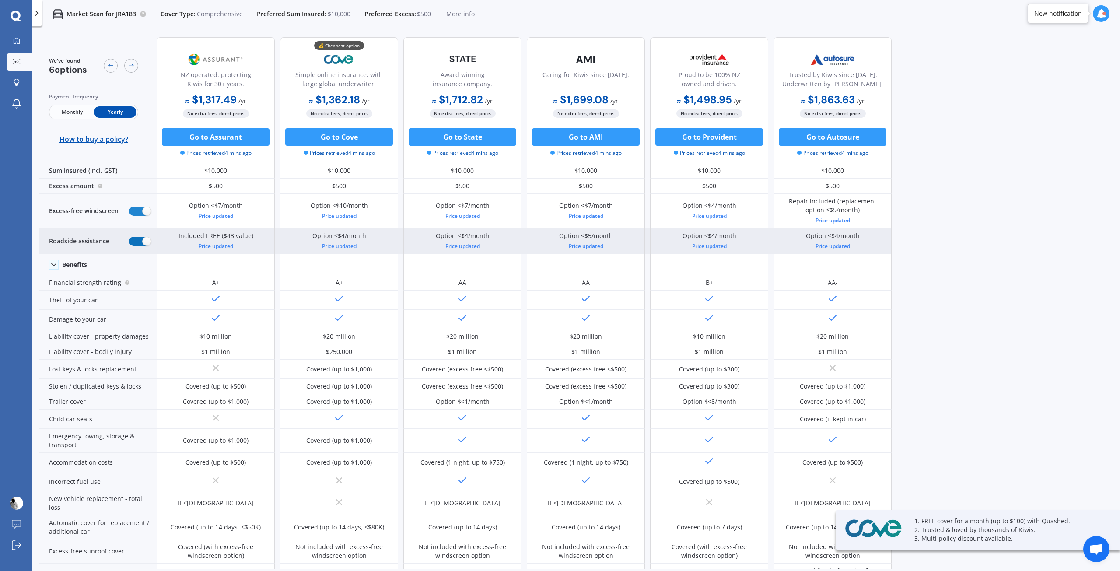
click at [139, 240] on label at bounding box center [139, 241] width 21 height 9
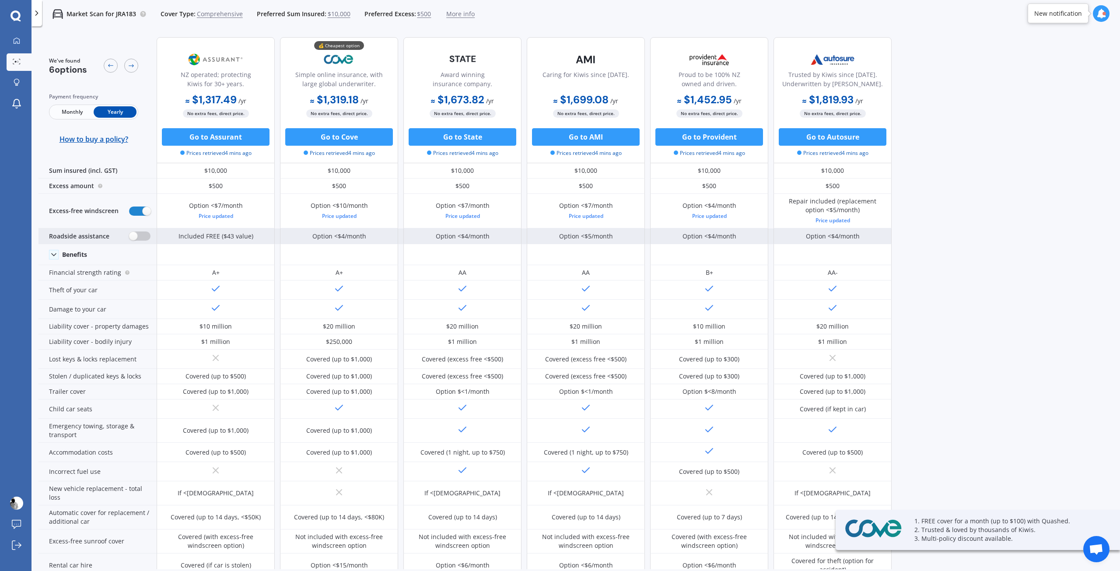
click at [139, 240] on label at bounding box center [139, 236] width 21 height 9
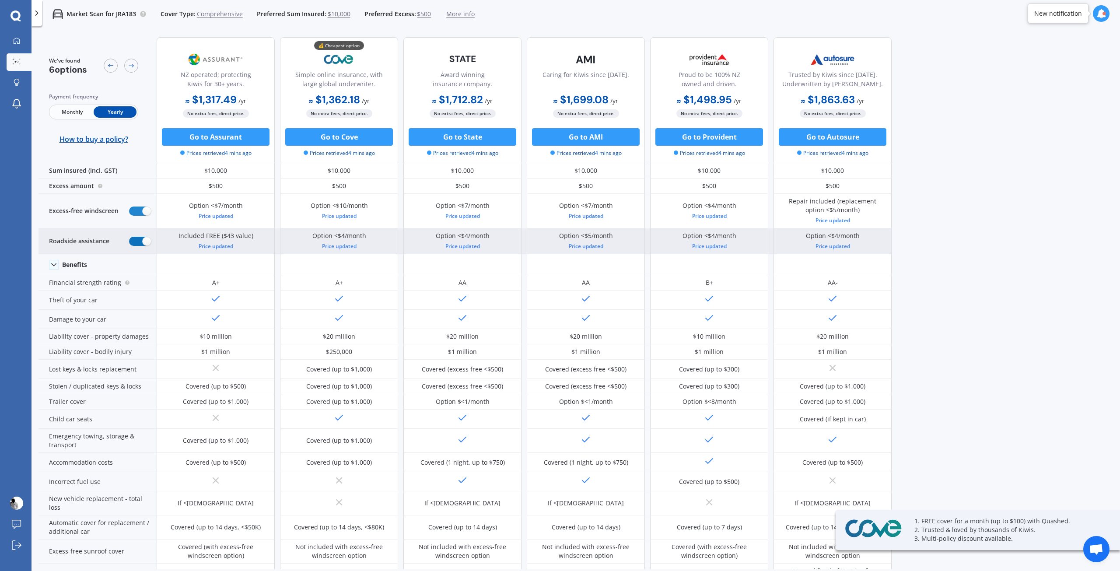
click at [139, 240] on label at bounding box center [139, 241] width 21 height 9
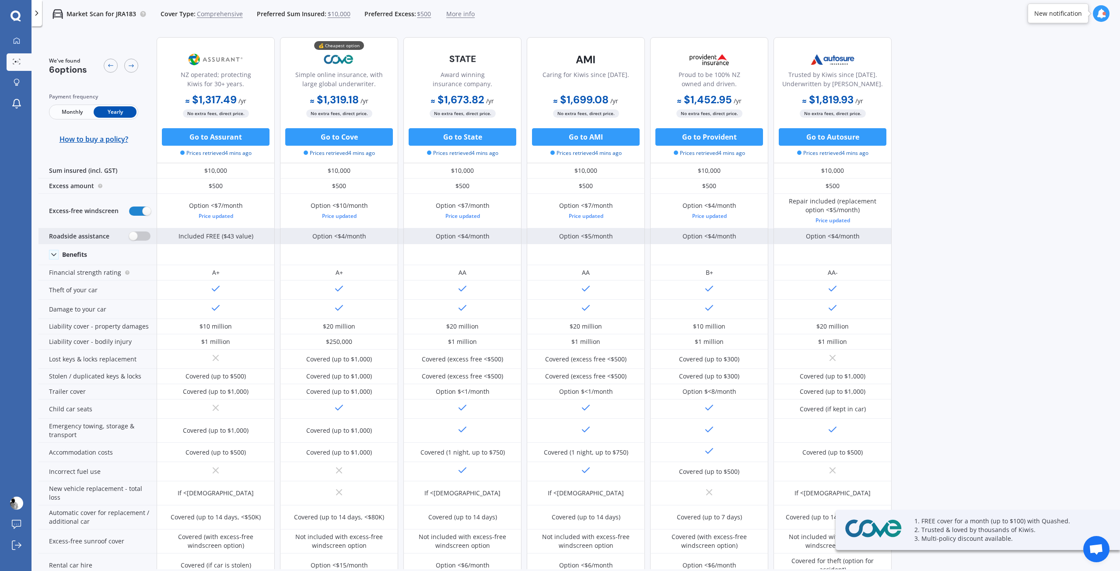
click at [138, 240] on label at bounding box center [139, 236] width 21 height 9
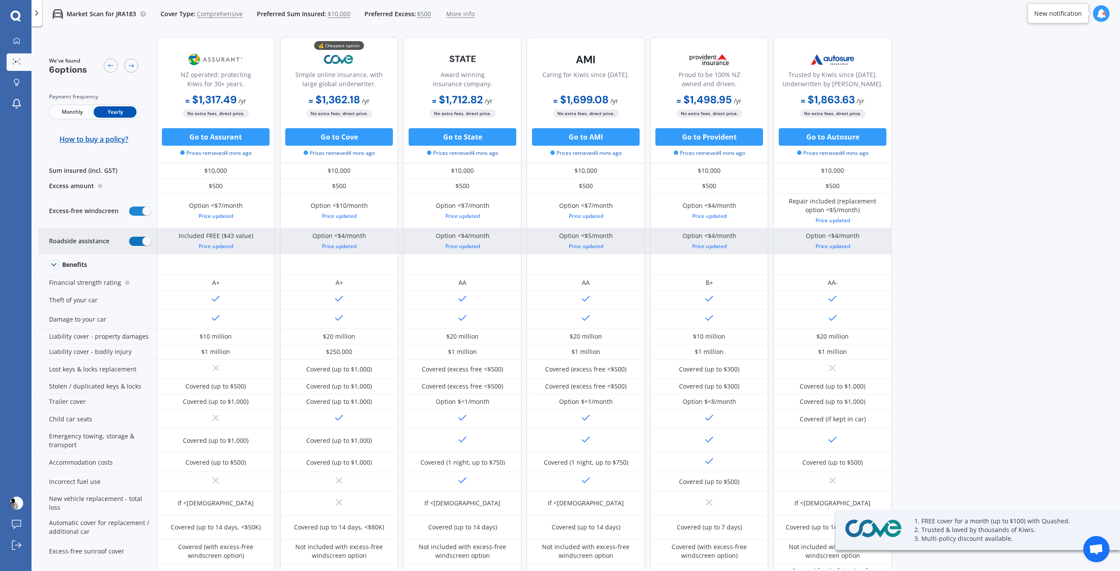
click at [138, 240] on label at bounding box center [139, 241] width 21 height 9
radio input "false"
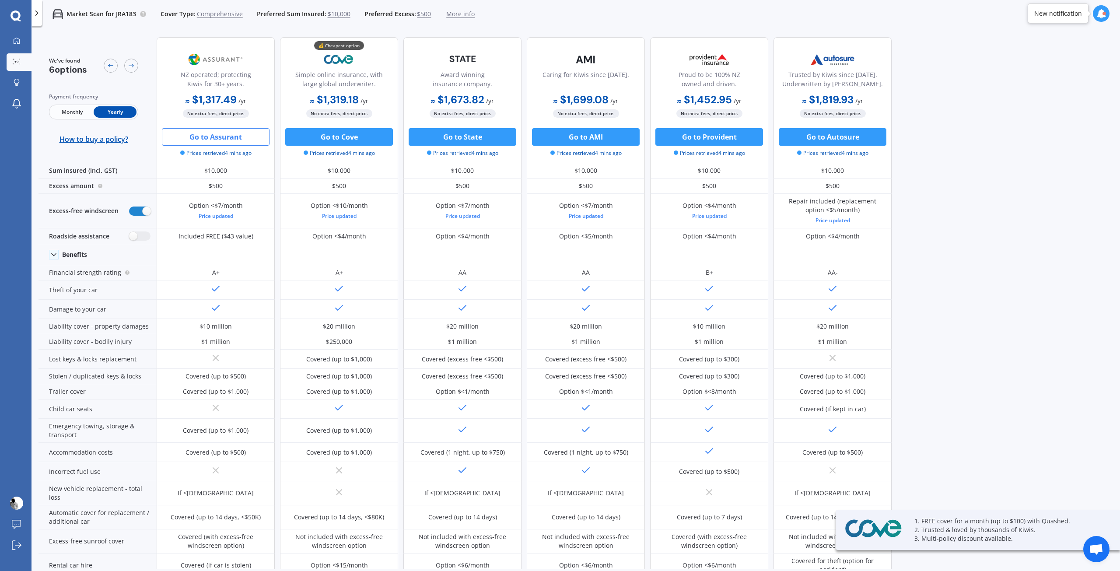
click at [182, 144] on button "Go to Assurant" at bounding box center [216, 137] width 108 height 18
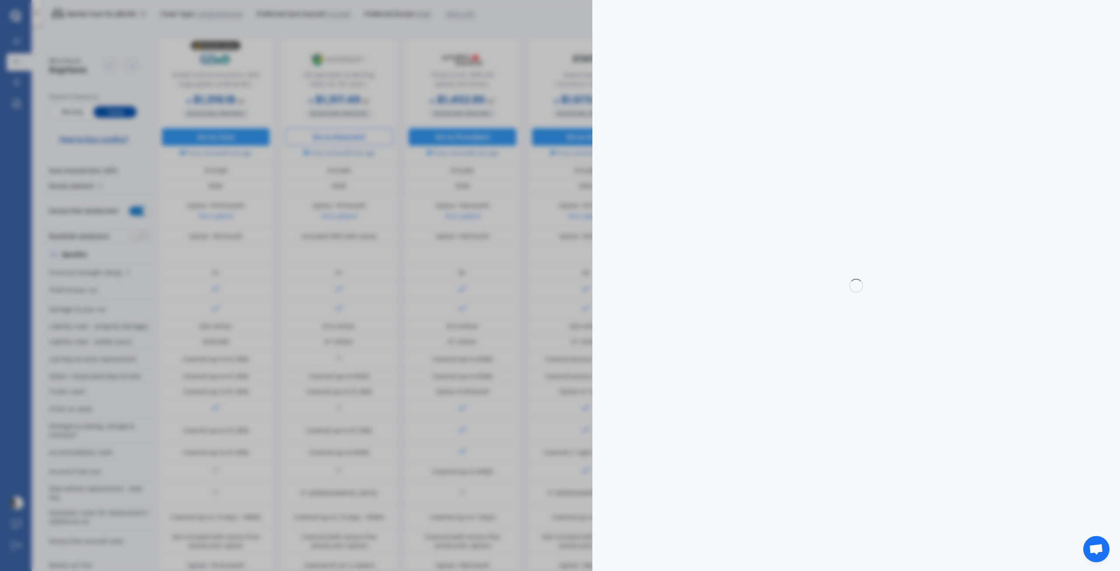
select select "full"
select select "0"
select select "North Shore"
select select "ALFA ROMEO"
select select "GIULIETTA"
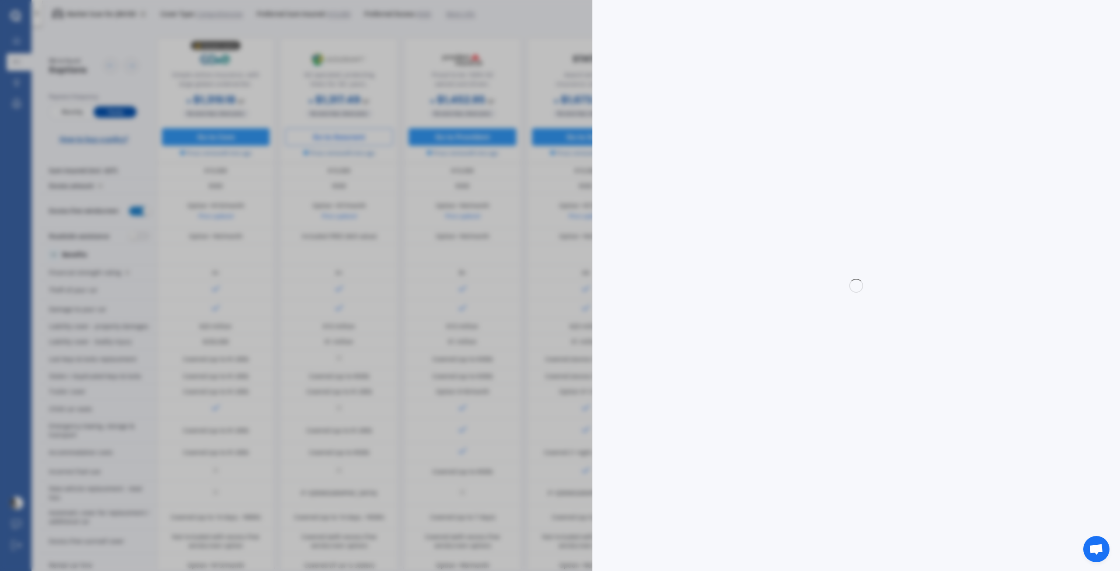
select select "DISTINCTIVE"
